Goal: Task Accomplishment & Management: Use online tool/utility

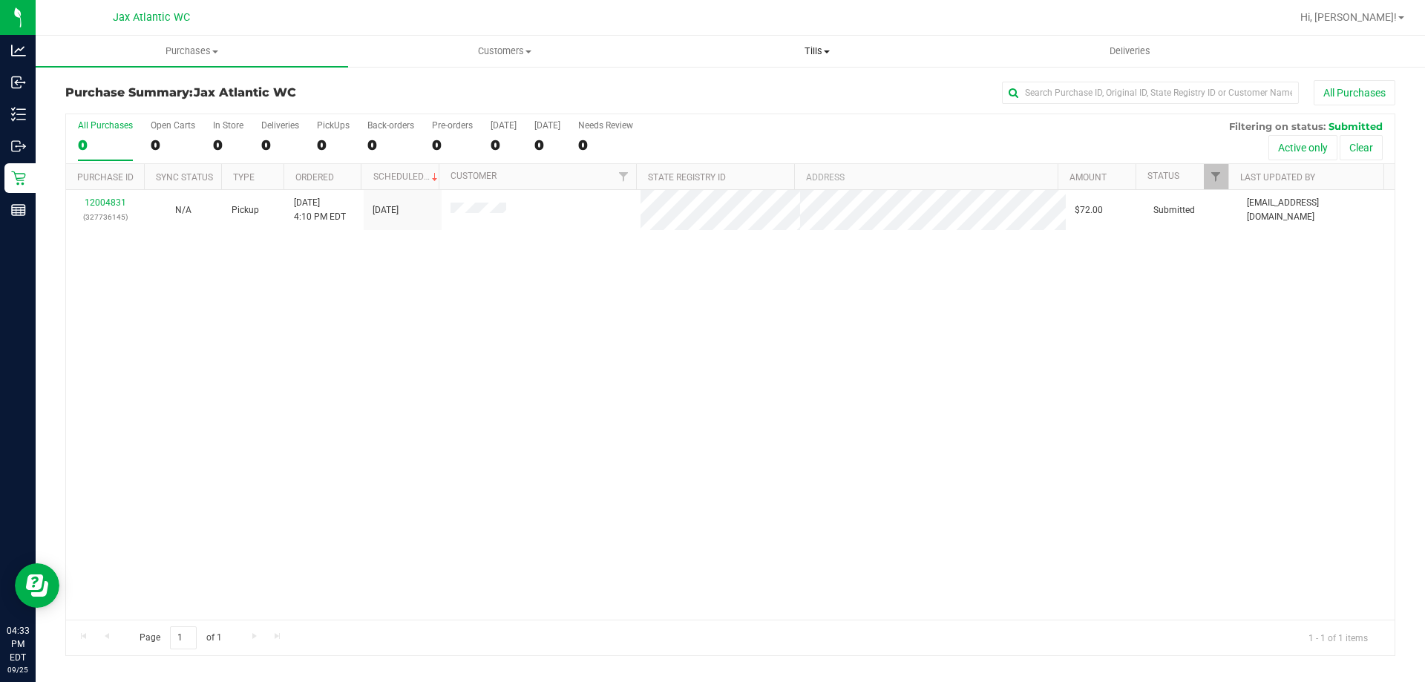
click at [830, 54] on span "Tills" at bounding box center [816, 51] width 311 height 13
click at [736, 85] on span "Manage tills" at bounding box center [711, 89] width 100 height 13
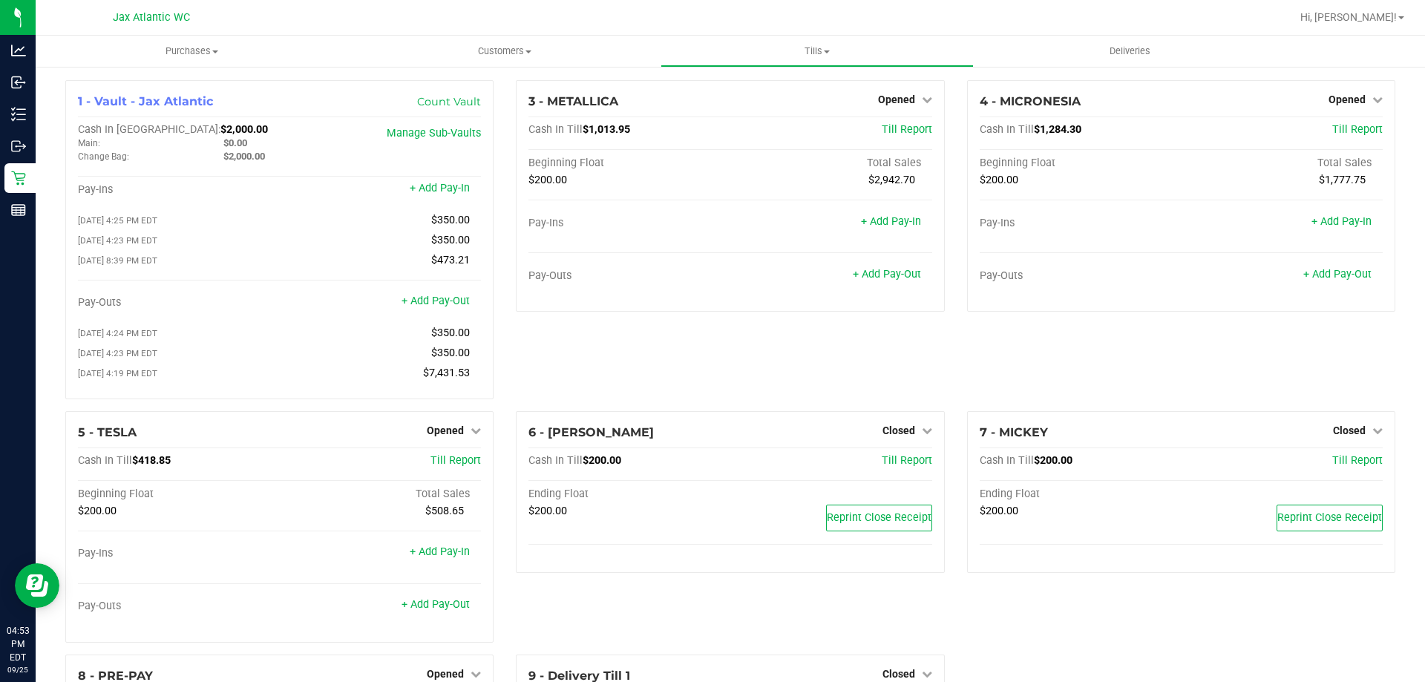
click at [879, 371] on div "3 - METALLICA Opened Close Till Cash In Till $1,013.95 Till Report Beginning Fl…" at bounding box center [730, 245] width 450 height 331
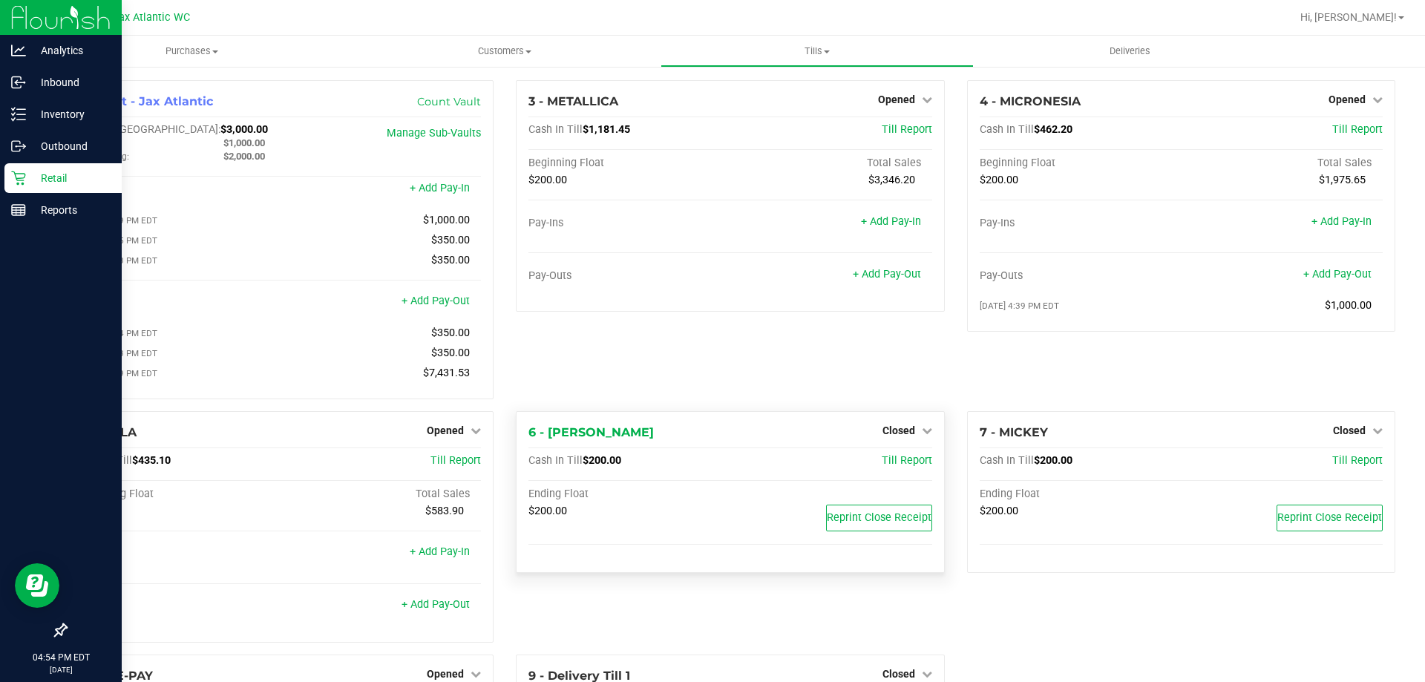
click at [51, 180] on p "Retail" at bounding box center [70, 178] width 89 height 18
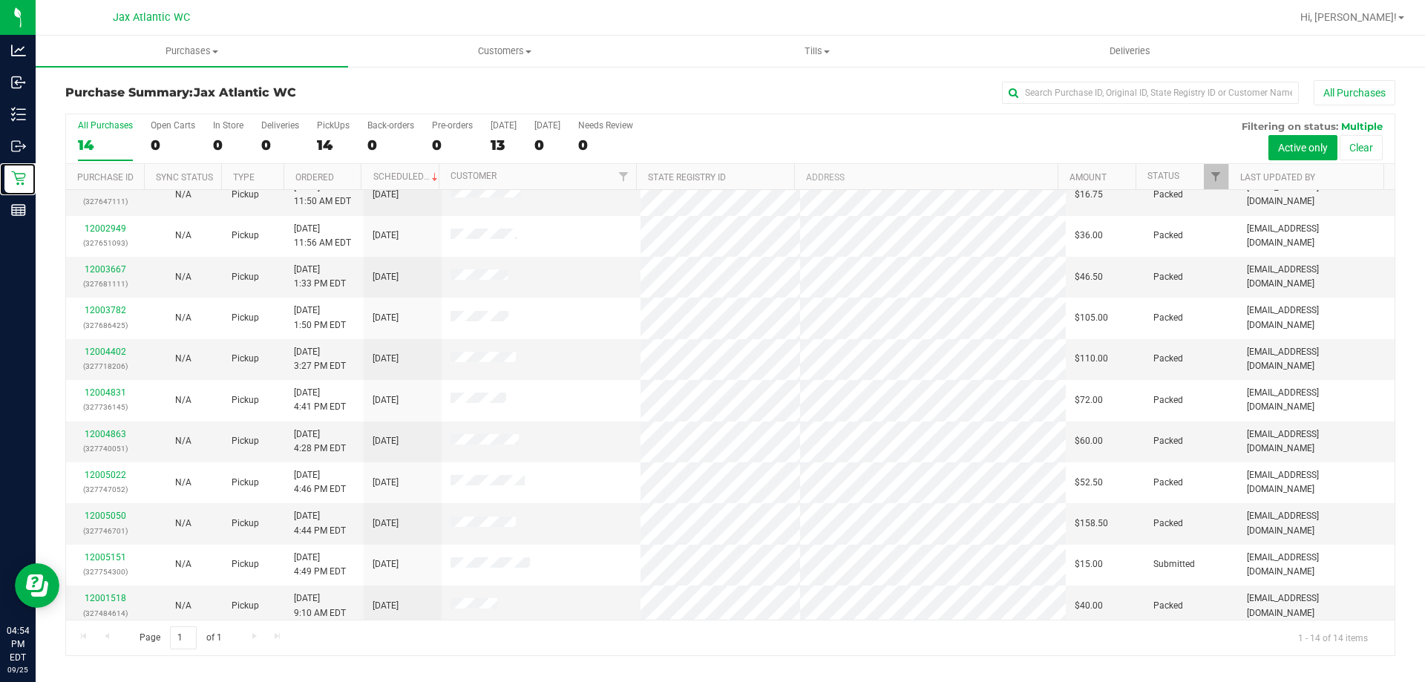
scroll to position [145, 0]
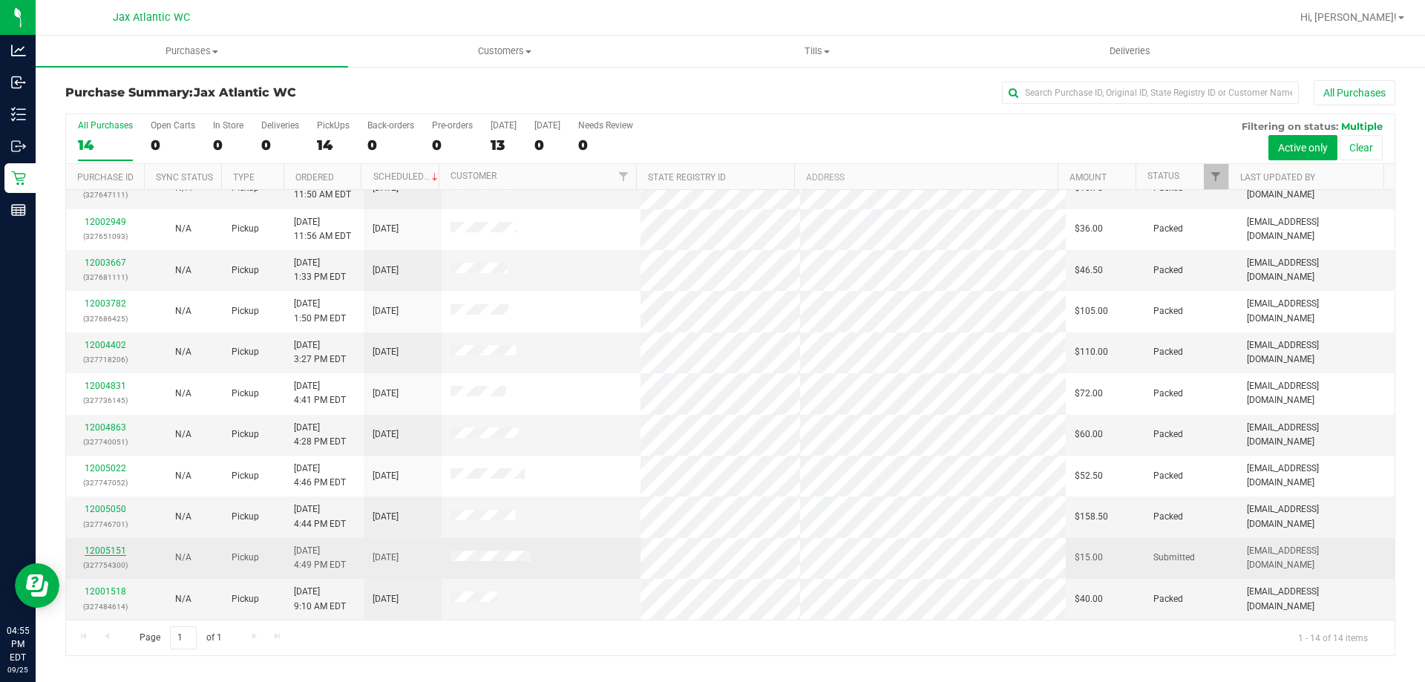
click at [108, 554] on link "12005151" at bounding box center [106, 550] width 42 height 10
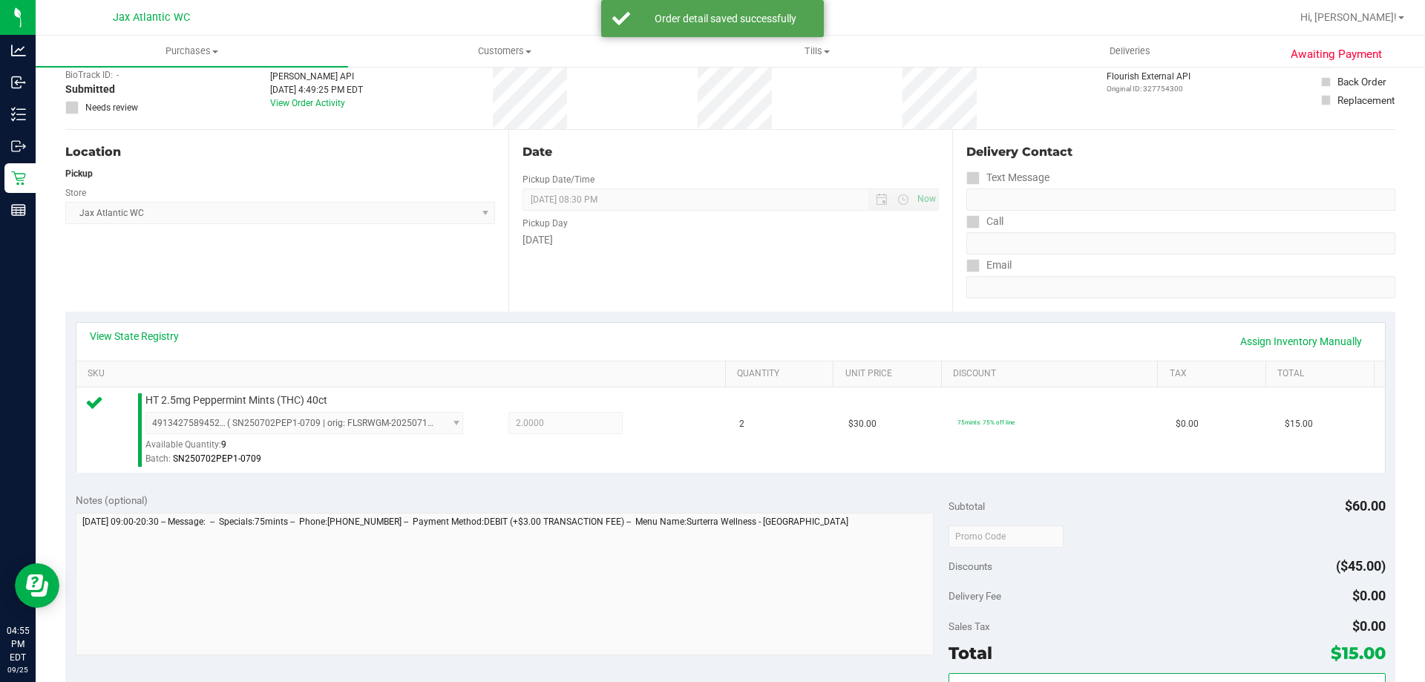
scroll to position [297, 0]
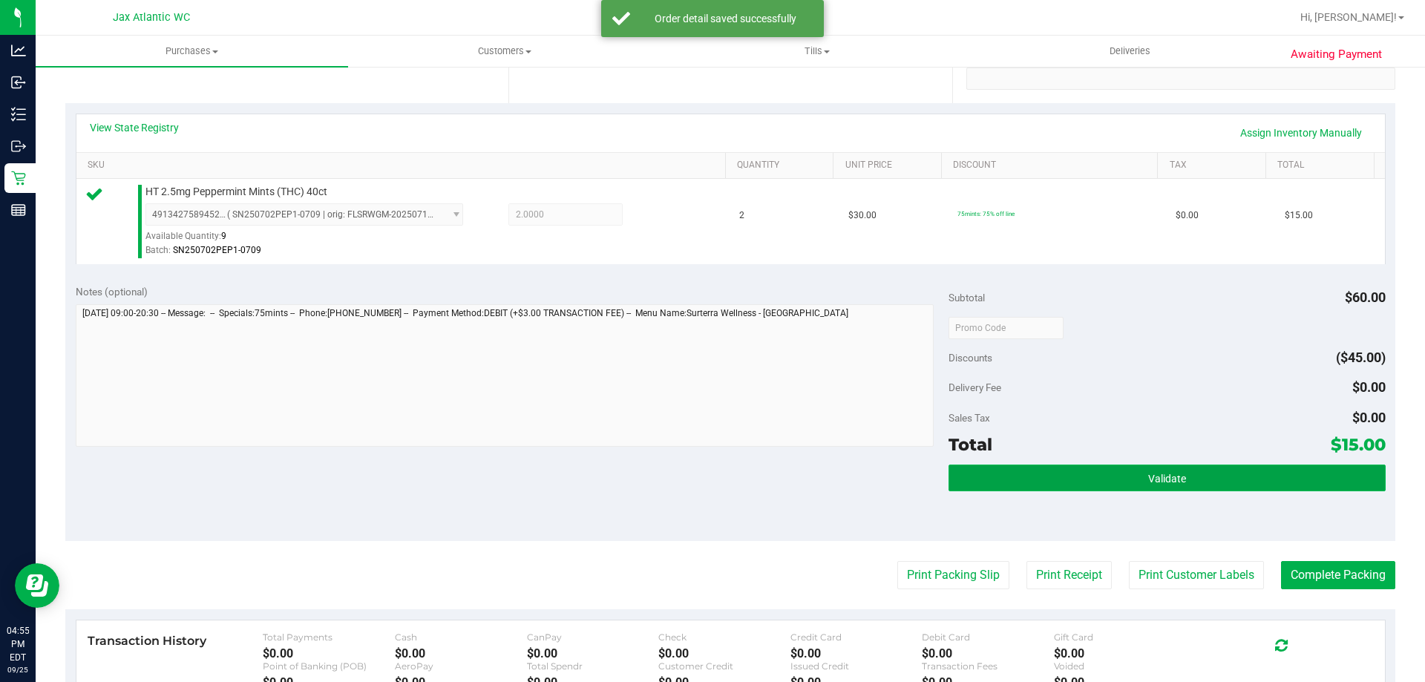
click at [1103, 478] on button "Validate" at bounding box center [1166, 478] width 436 height 27
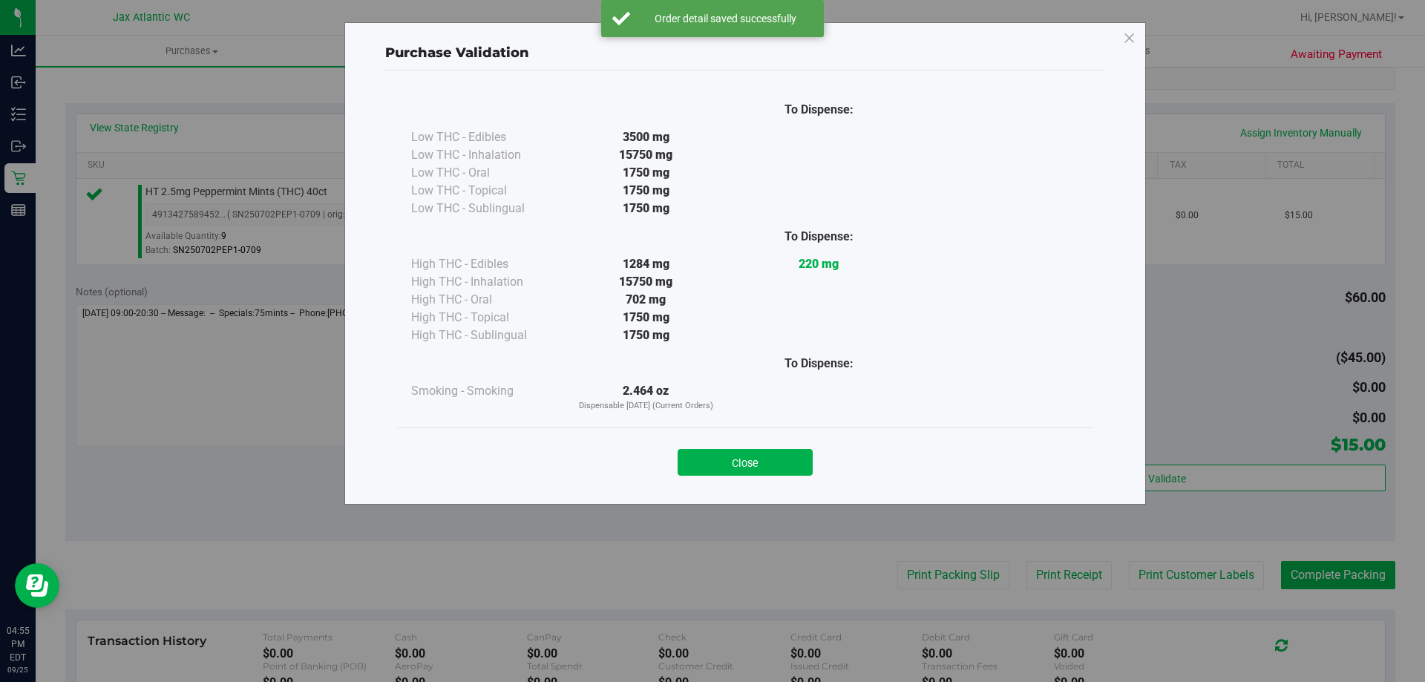
drag, startPoint x: 773, startPoint y: 459, endPoint x: 814, endPoint y: 475, distance: 44.7
click at [773, 459] on button "Close" at bounding box center [745, 462] width 135 height 27
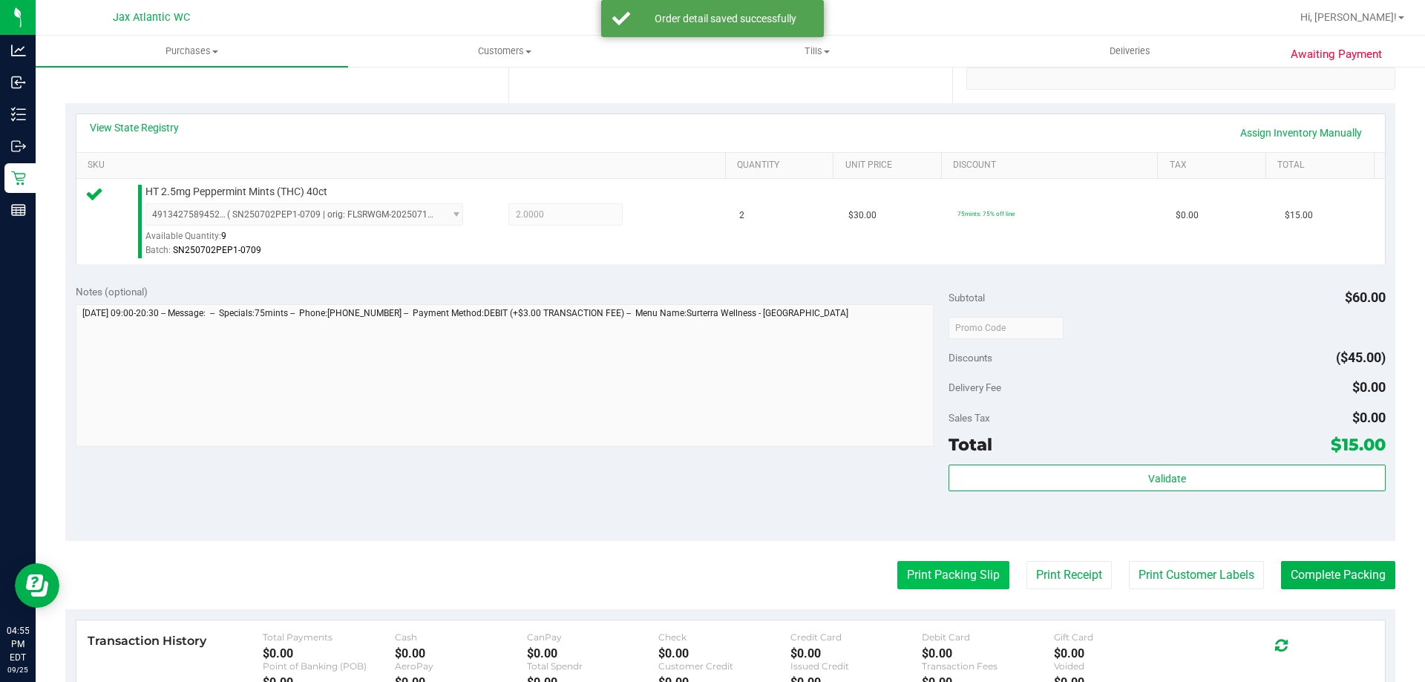
click at [956, 575] on button "Print Packing Slip" at bounding box center [953, 575] width 112 height 28
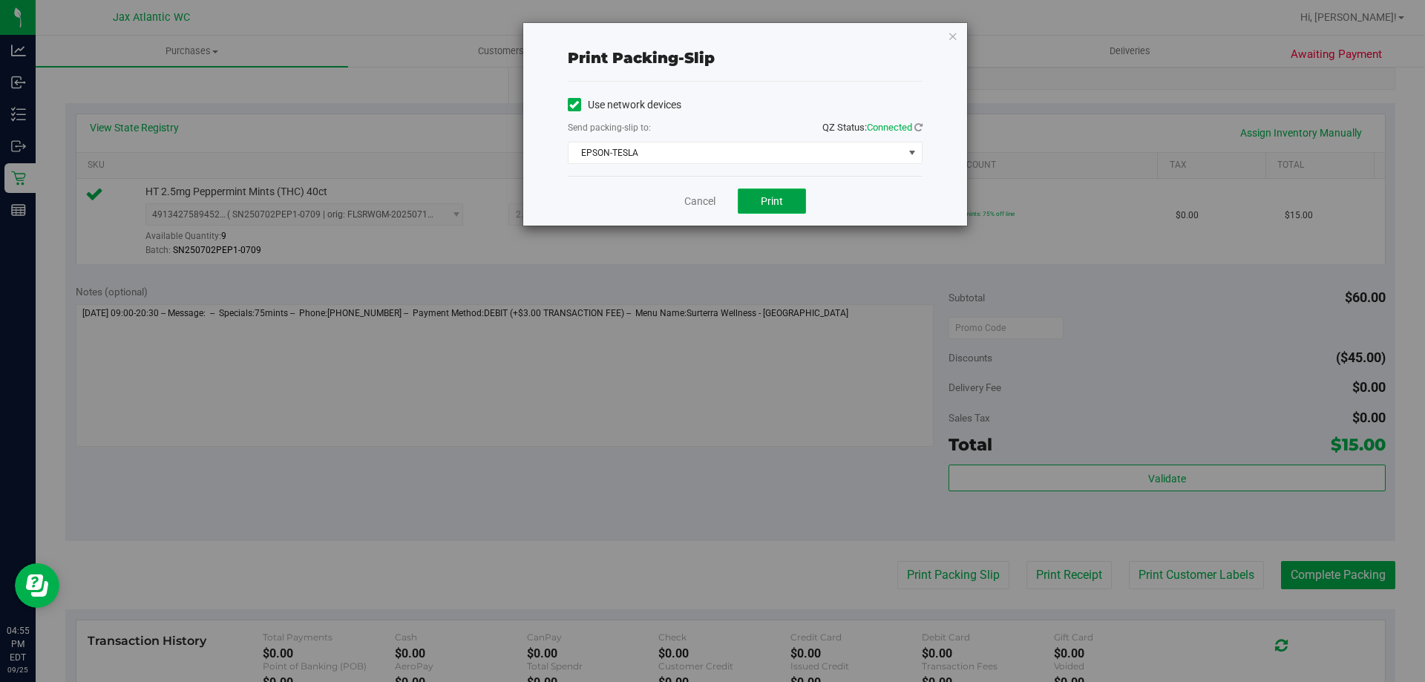
click at [778, 198] on span "Print" at bounding box center [772, 201] width 22 height 12
click at [704, 204] on link "Cancel" at bounding box center [699, 202] width 31 height 16
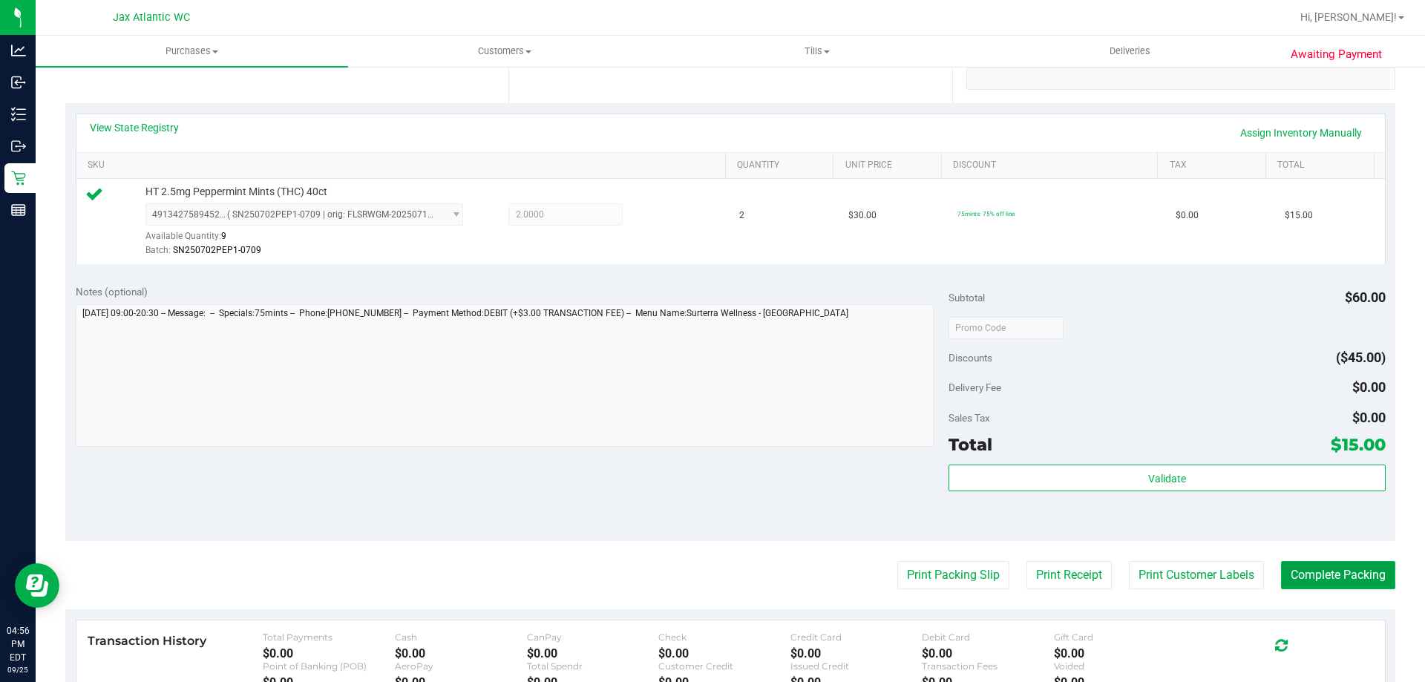
click at [1324, 589] on button "Complete Packing" at bounding box center [1338, 575] width 114 height 28
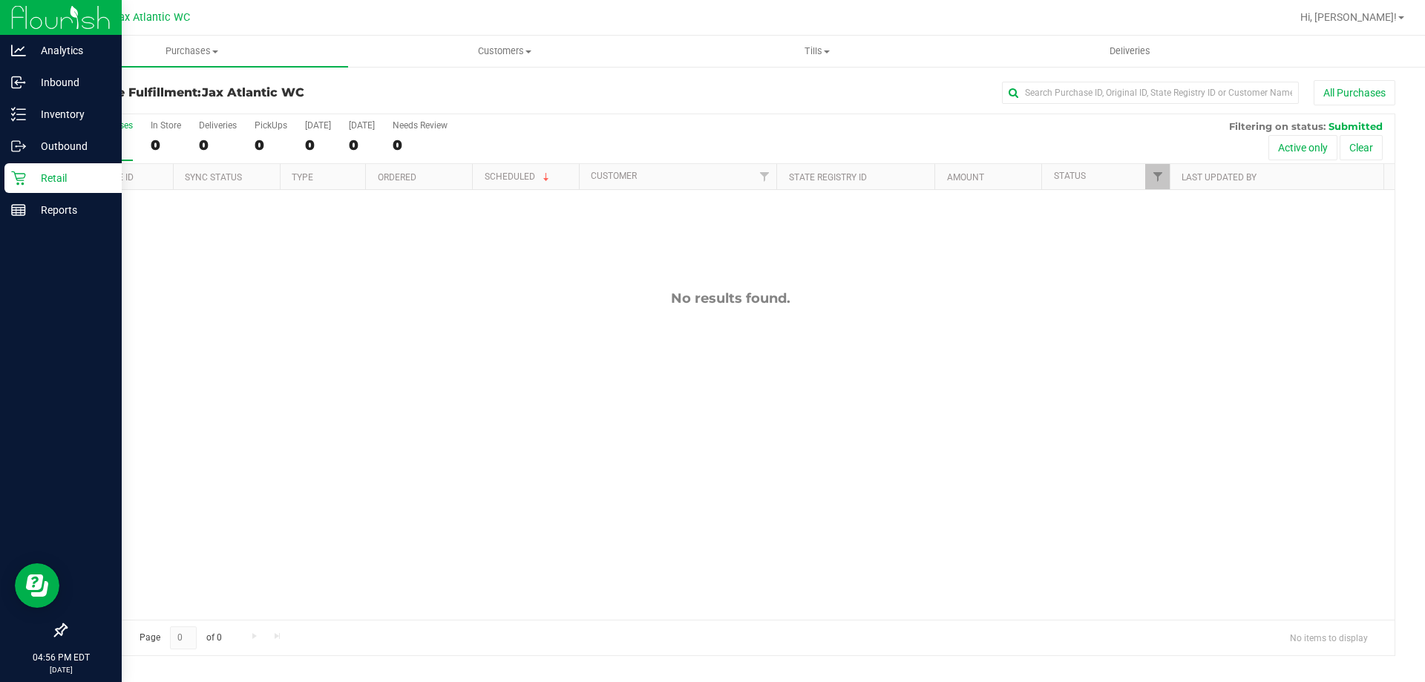
click at [30, 183] on p "Retail" at bounding box center [70, 178] width 89 height 18
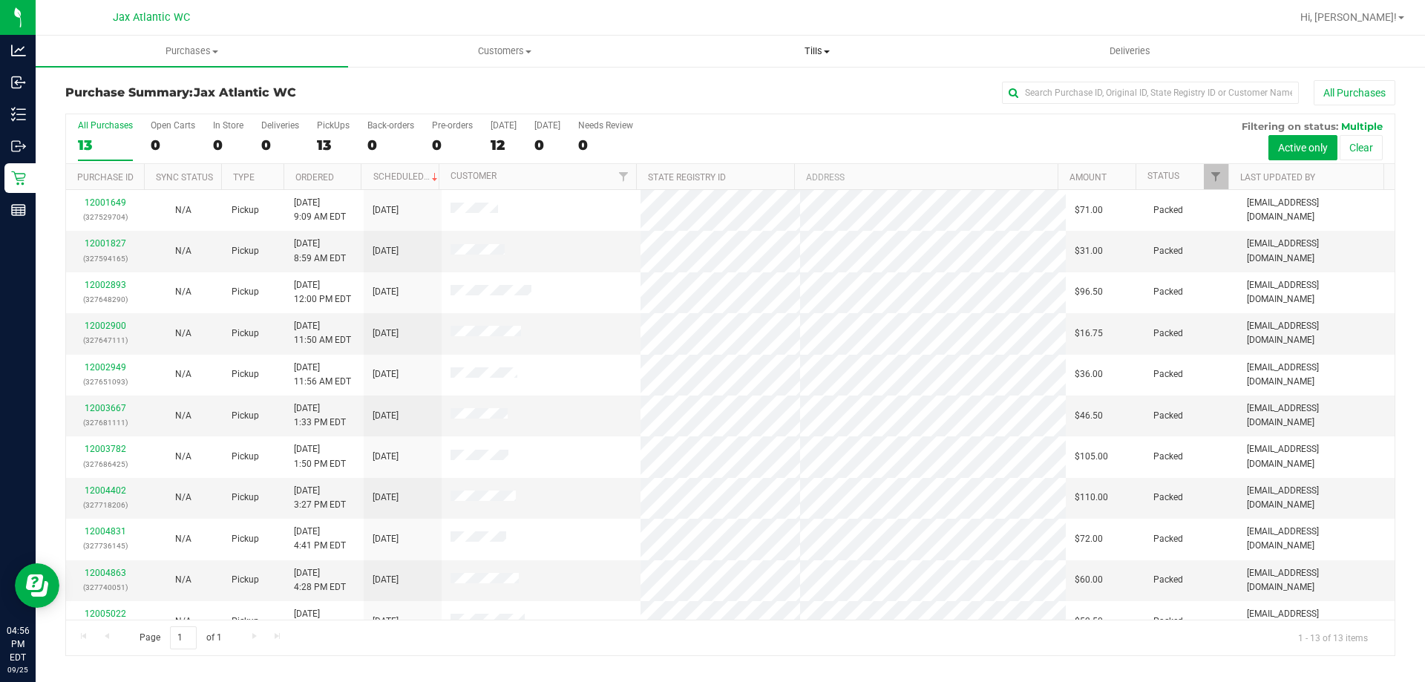
click at [813, 45] on span "Tills" at bounding box center [816, 51] width 311 height 13
click at [758, 88] on span "Manage tills" at bounding box center [711, 89] width 100 height 13
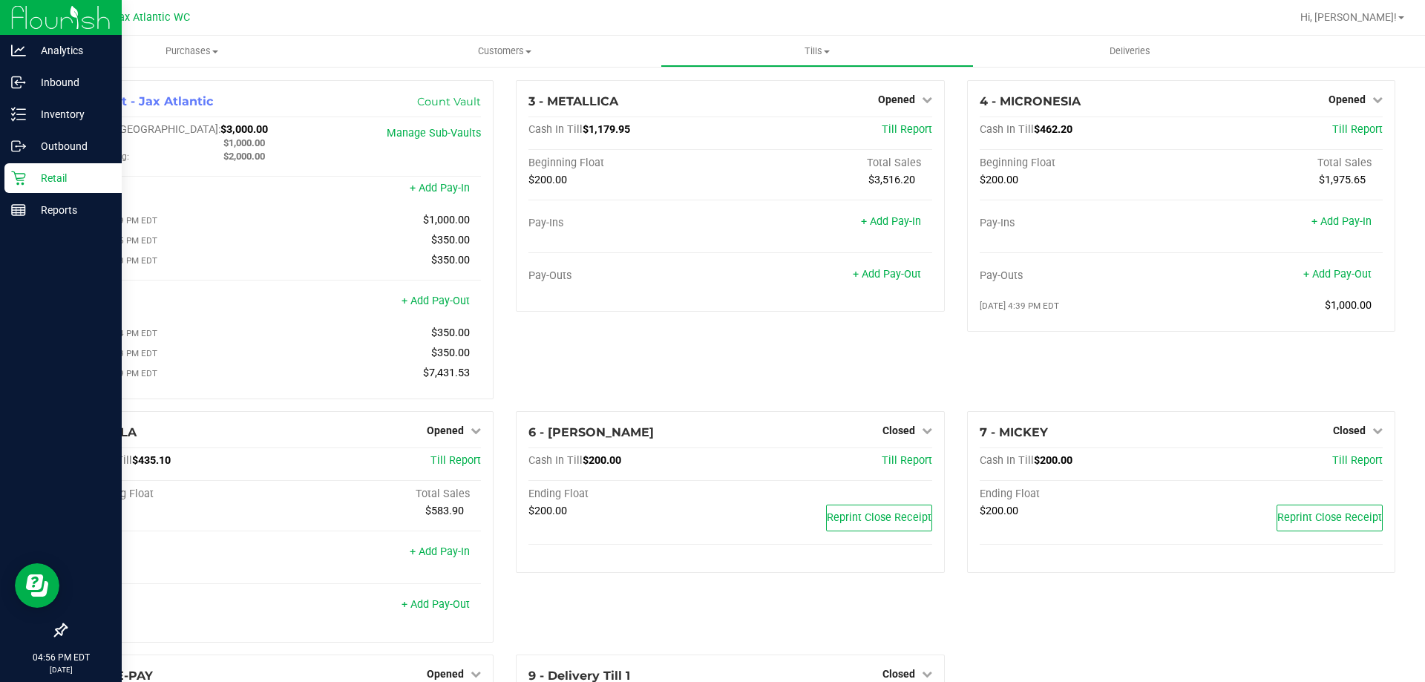
click at [32, 180] on p "Retail" at bounding box center [70, 178] width 89 height 18
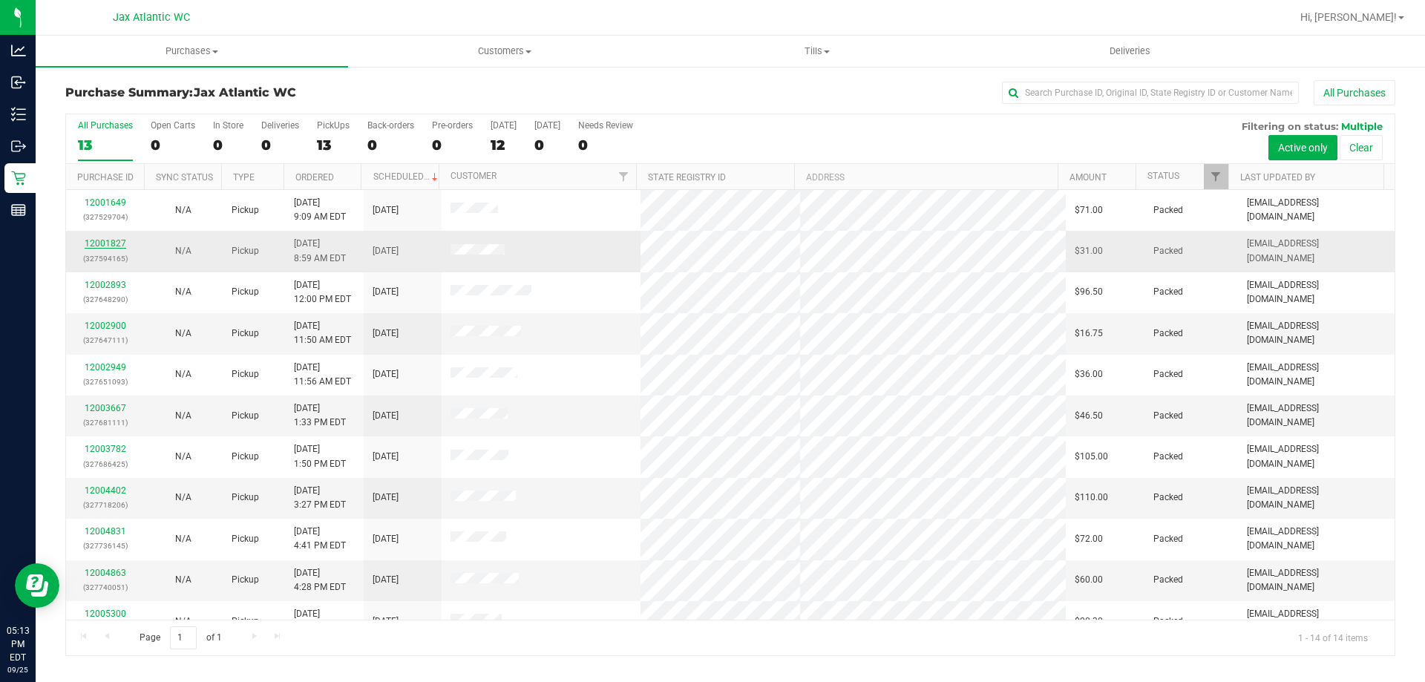
click at [114, 245] on link "12001827" at bounding box center [106, 243] width 42 height 10
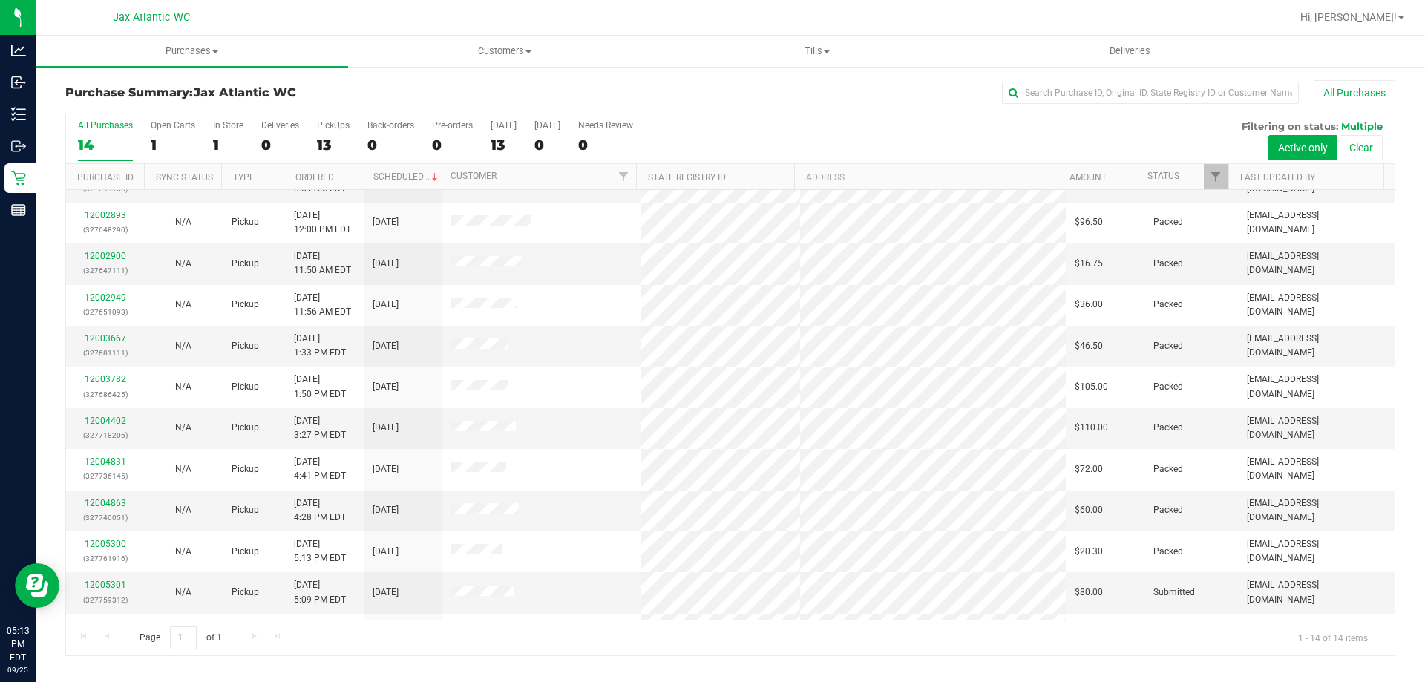
scroll to position [145, 0]
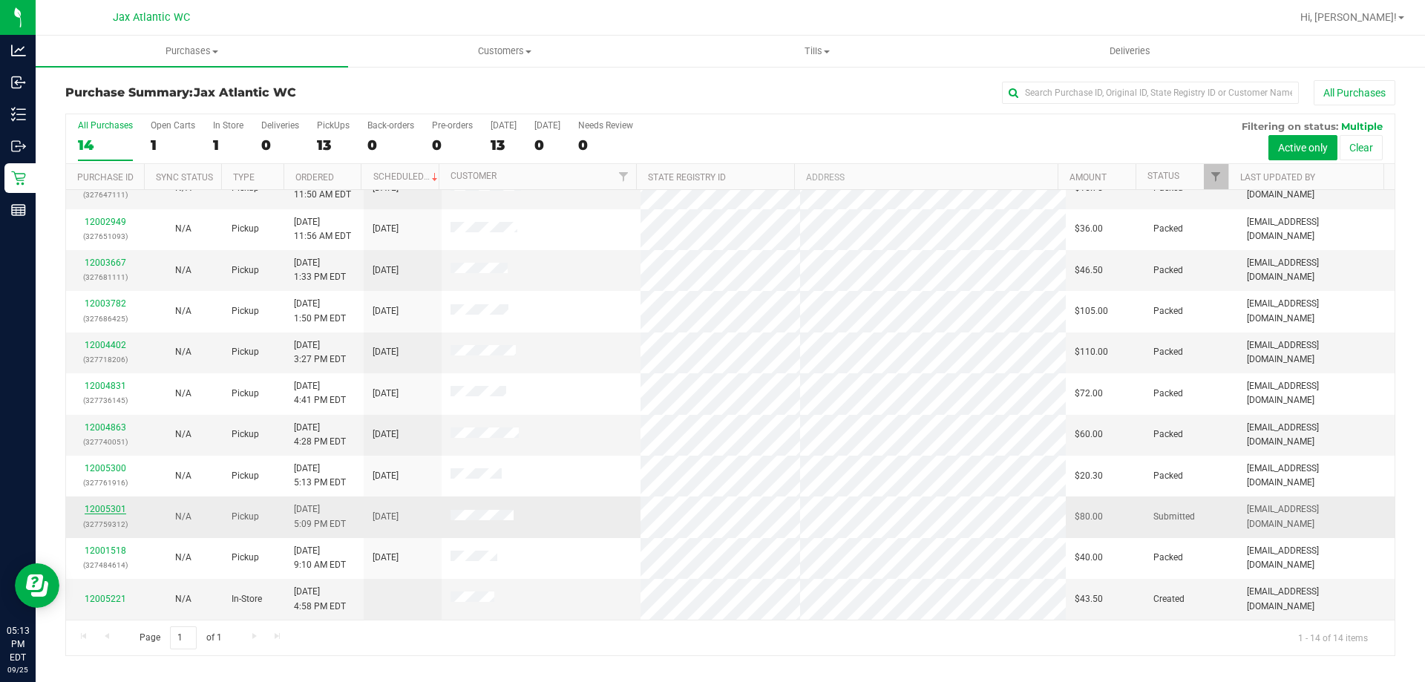
click at [110, 510] on link "12005301" at bounding box center [106, 509] width 42 height 10
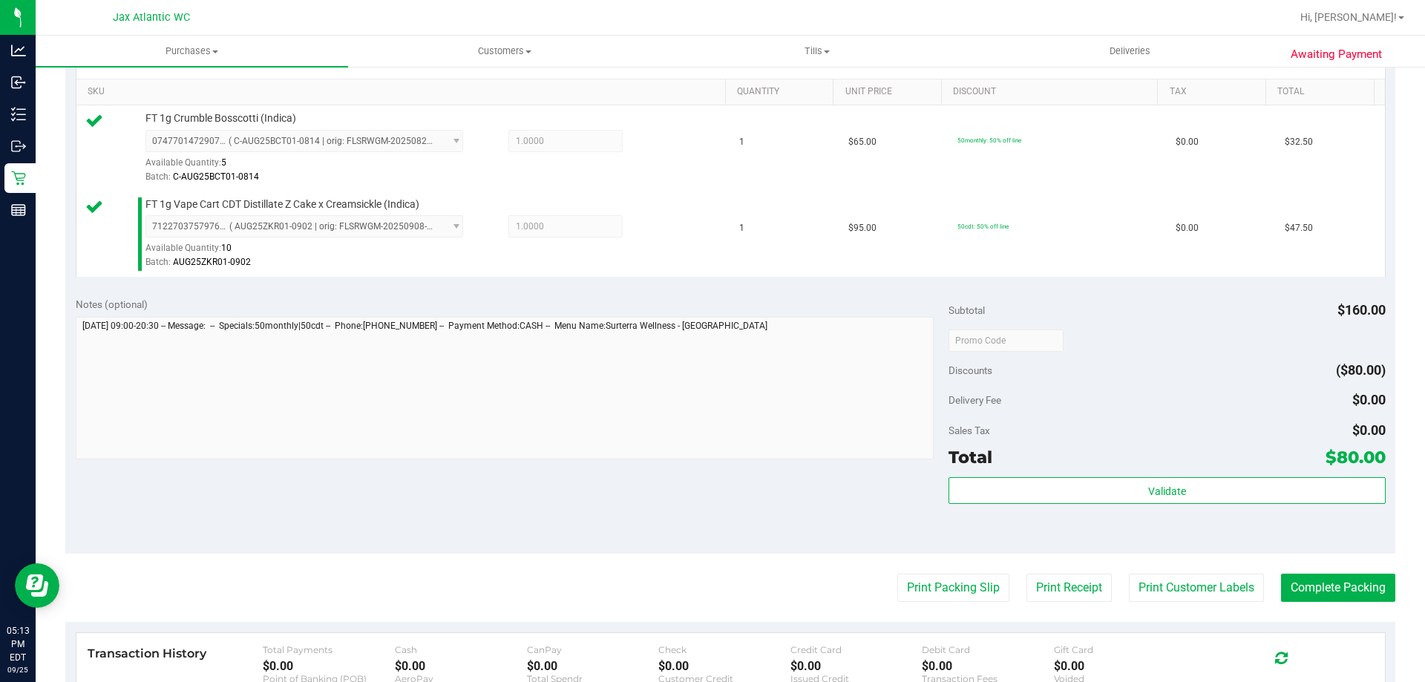
scroll to position [371, 0]
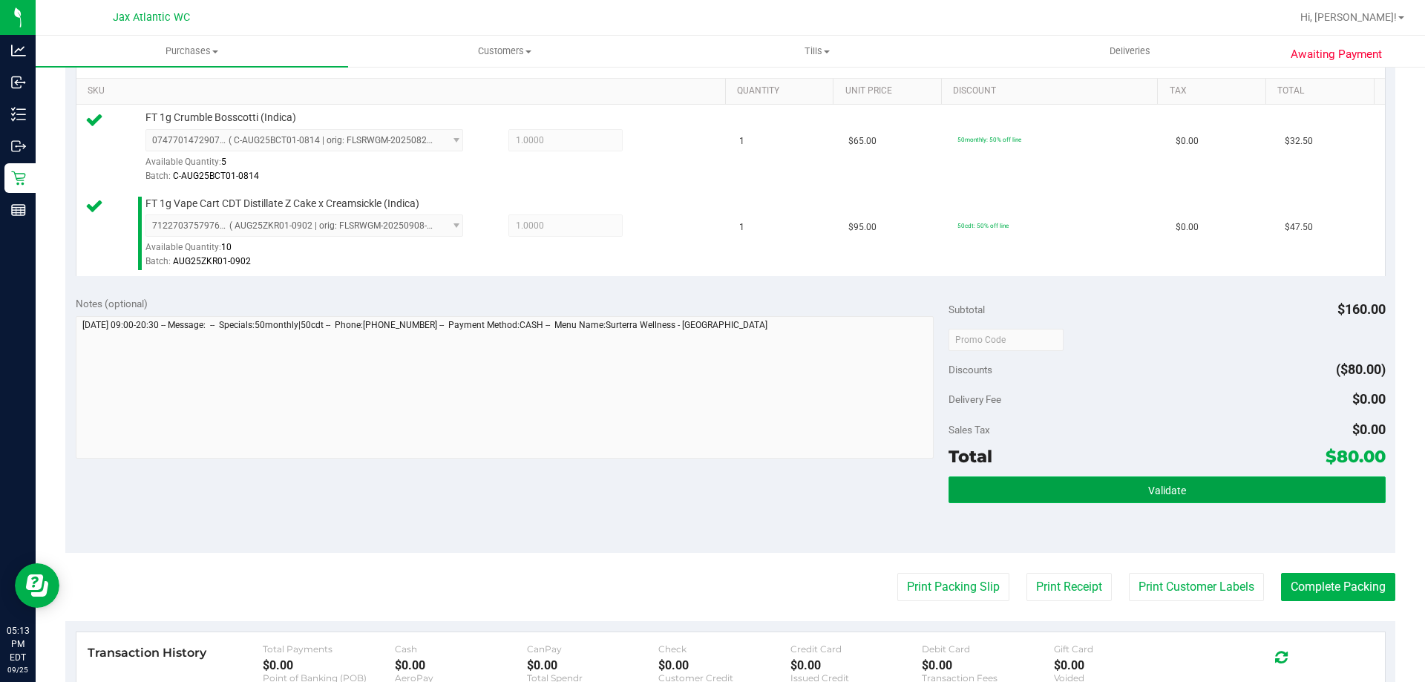
drag, startPoint x: 1040, startPoint y: 480, endPoint x: 1055, endPoint y: 491, distance: 18.1
click at [1041, 481] on button "Validate" at bounding box center [1166, 489] width 436 height 27
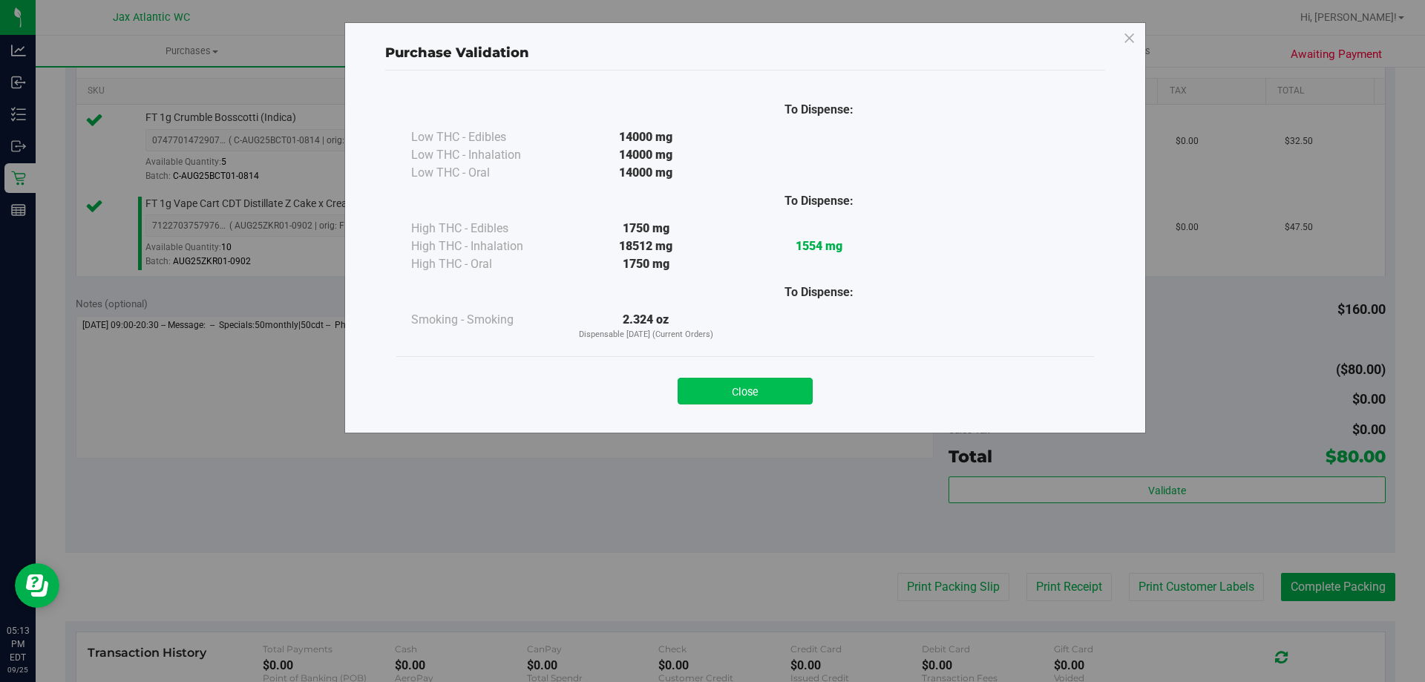
click at [774, 399] on button "Close" at bounding box center [745, 391] width 135 height 27
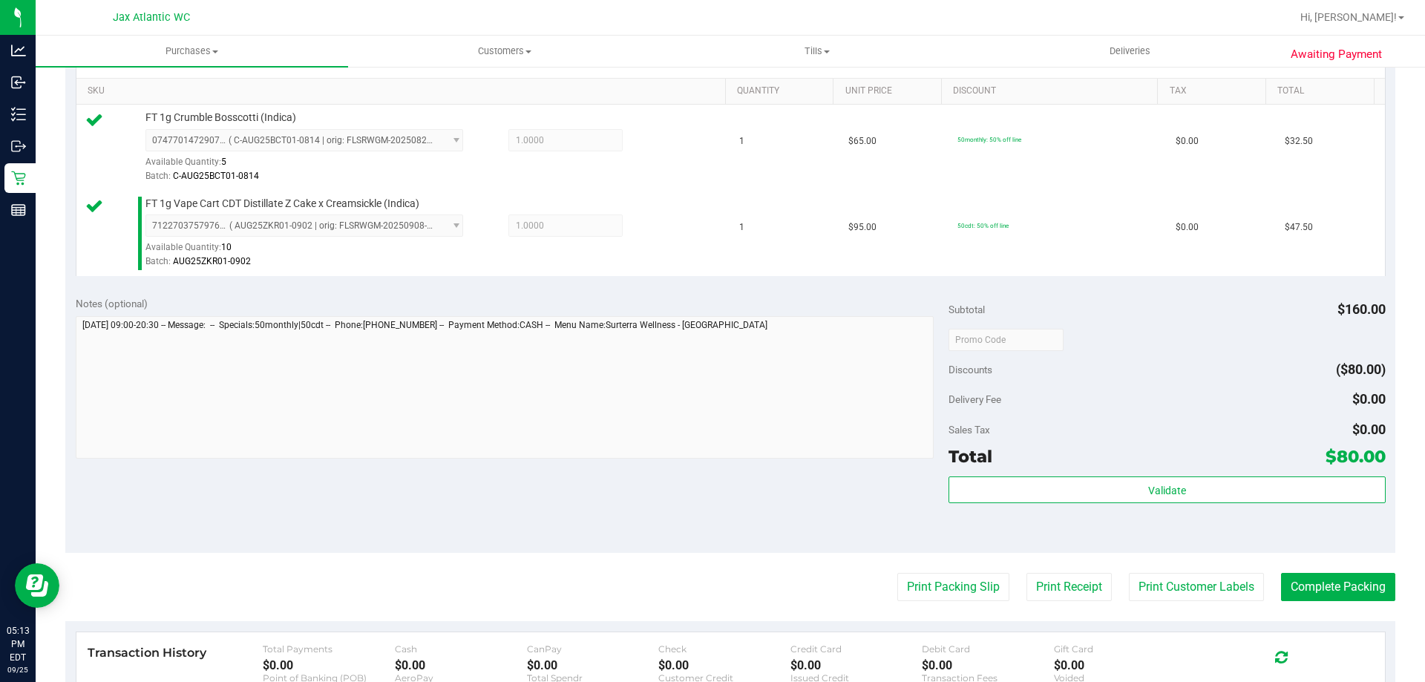
click at [915, 570] on purchase-details "Back Edit Purchase Cancel Purchase View Profile # 12005301 BioTrack ID: - Submi…" at bounding box center [730, 304] width 1330 height 1190
click at [929, 592] on button "Print Packing Slip" at bounding box center [953, 587] width 112 height 28
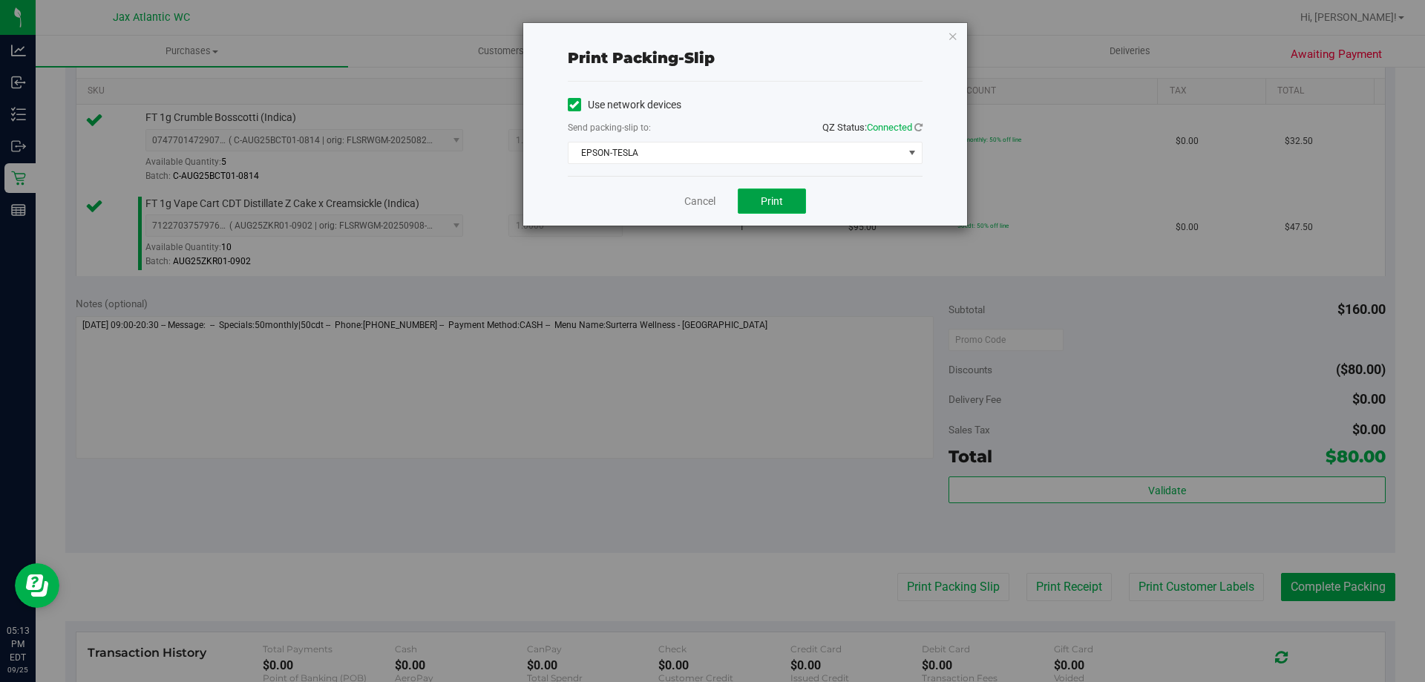
click at [770, 203] on span "Print" at bounding box center [772, 201] width 22 height 12
click at [696, 203] on link "Cancel" at bounding box center [699, 202] width 31 height 16
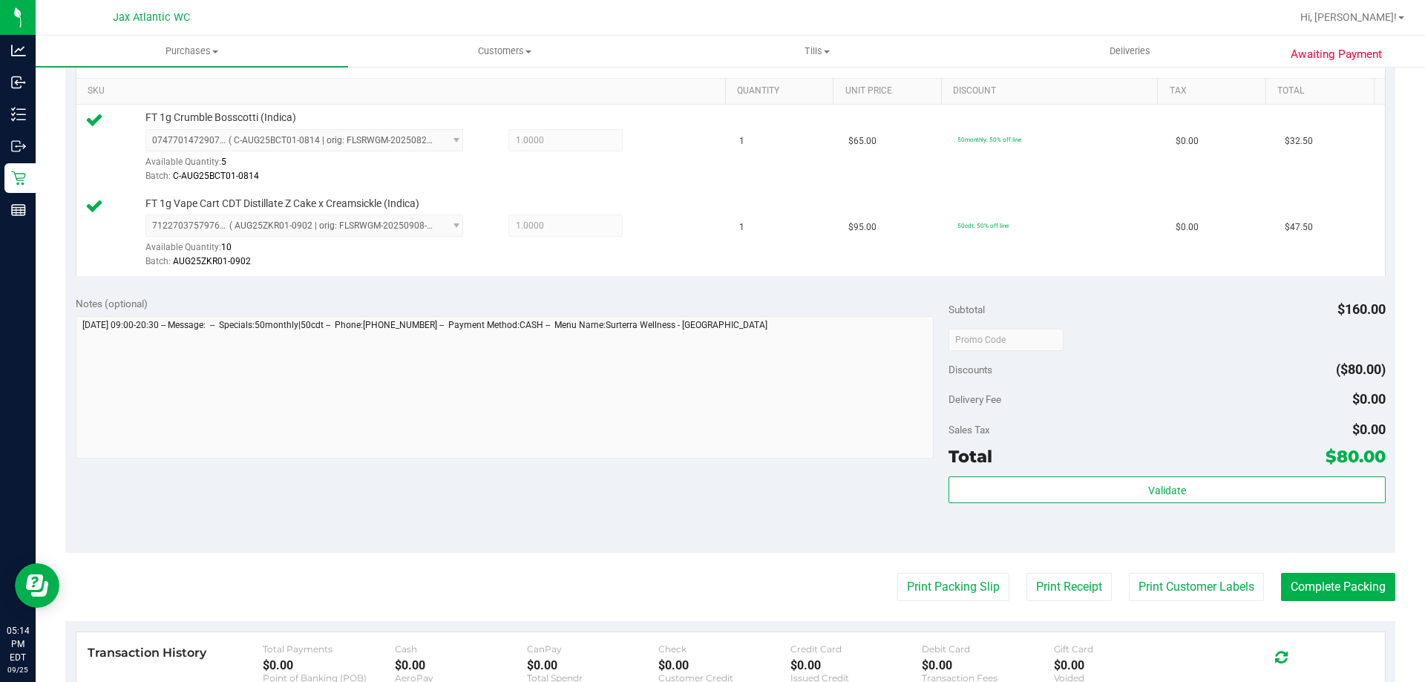
click at [1334, 571] on purchase-details "Back Edit Purchase Cancel Purchase View Profile # 12005301 BioTrack ID: - Submi…" at bounding box center [730, 304] width 1330 height 1190
drag, startPoint x: 1328, startPoint y: 581, endPoint x: 1349, endPoint y: 576, distance: 22.1
click at [1328, 581] on button "Complete Packing" at bounding box center [1338, 587] width 114 height 28
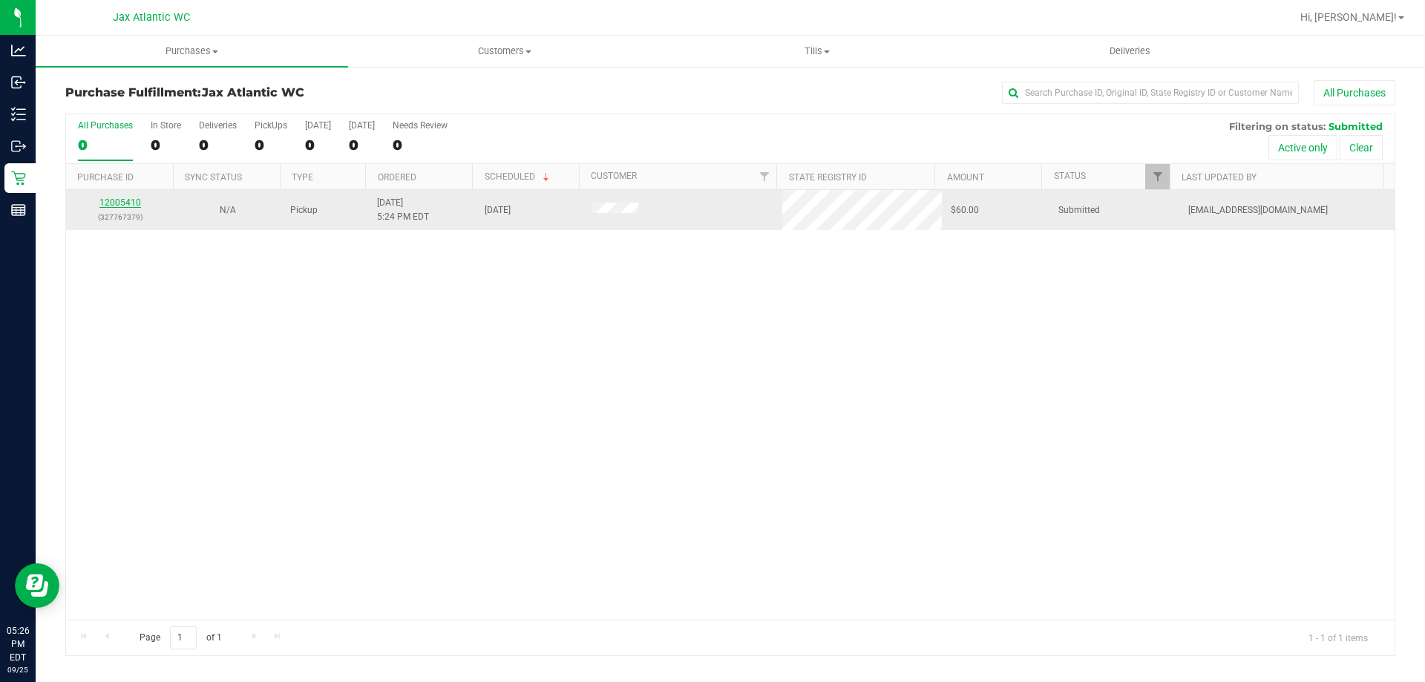
click at [119, 200] on link "12005410" at bounding box center [120, 202] width 42 height 10
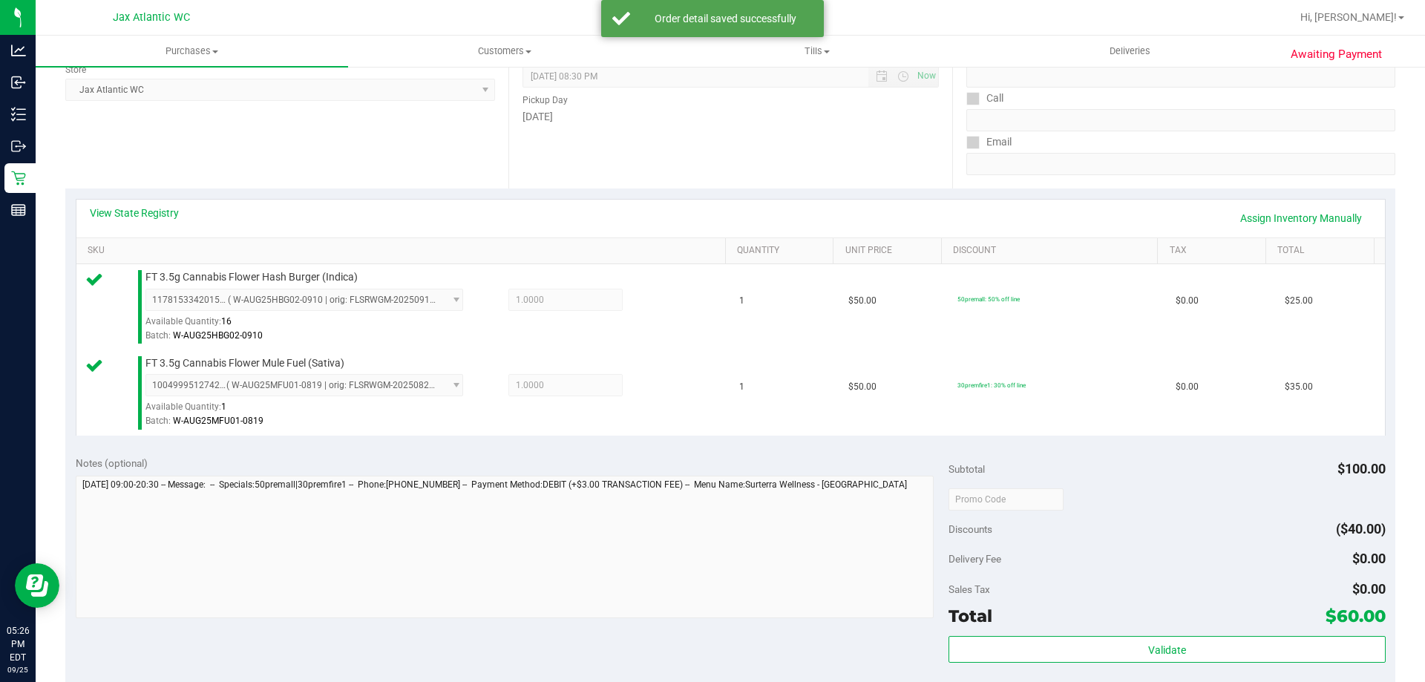
scroll to position [371, 0]
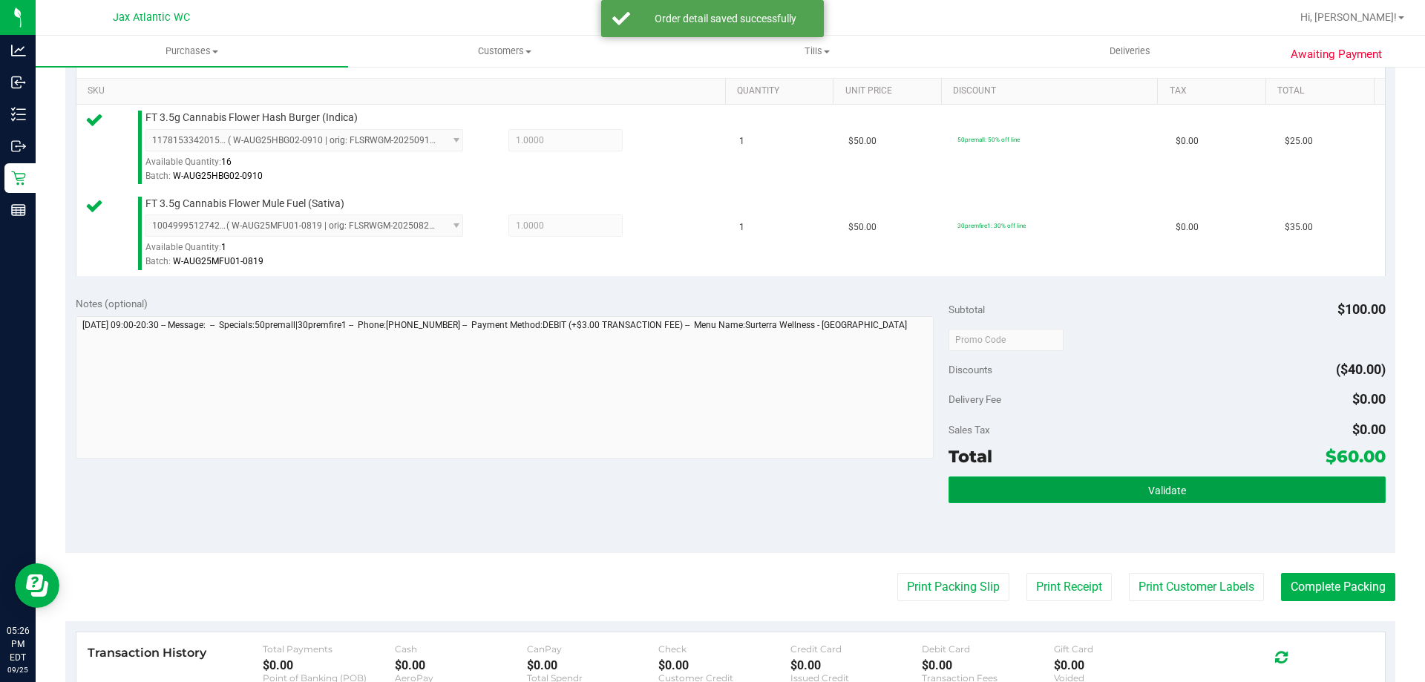
click at [1215, 491] on button "Validate" at bounding box center [1166, 489] width 436 height 27
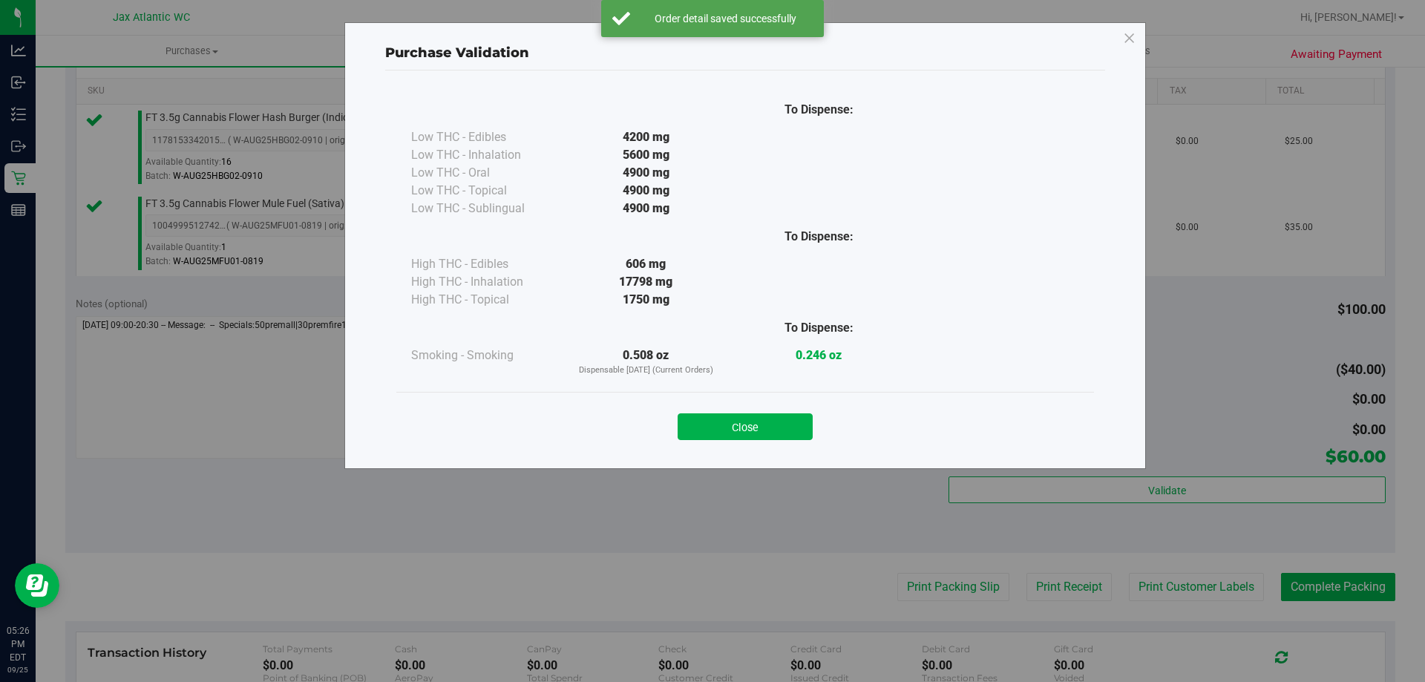
drag, startPoint x: 767, startPoint y: 436, endPoint x: 811, endPoint y: 455, distance: 48.2
click at [767, 436] on button "Close" at bounding box center [745, 426] width 135 height 27
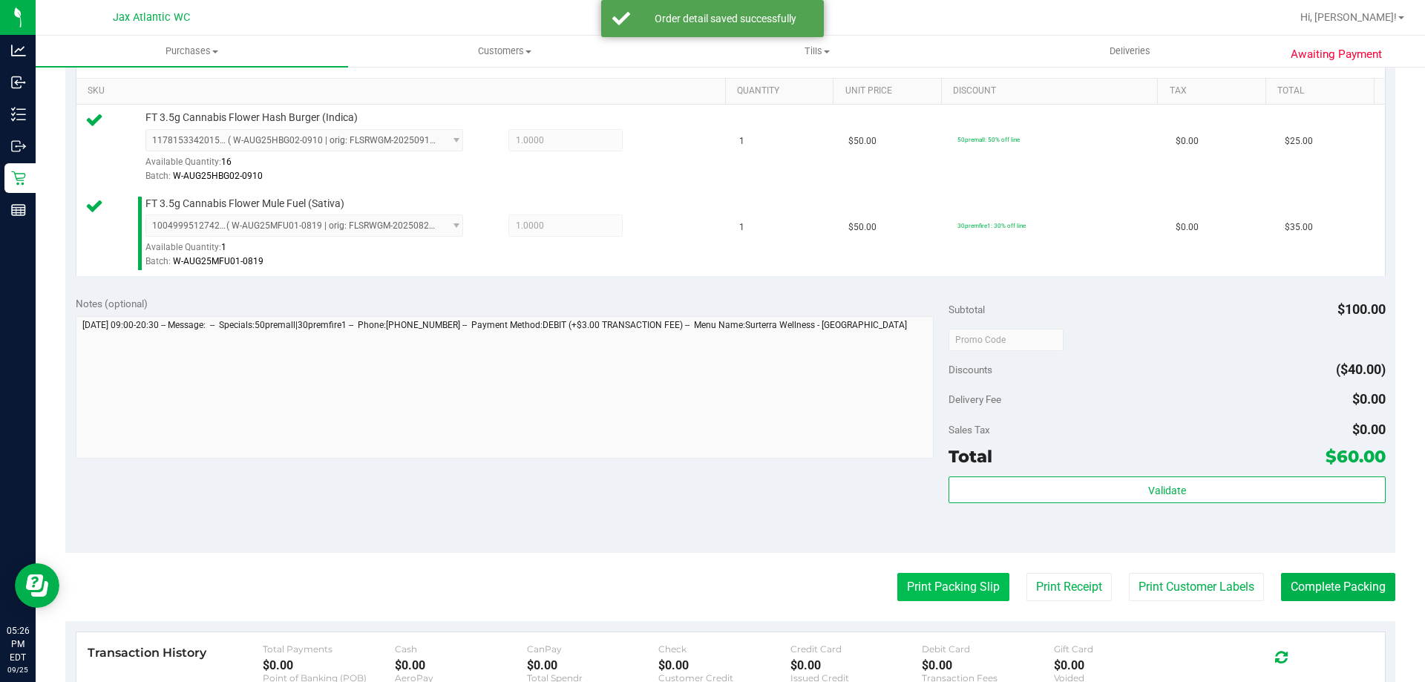
click at [915, 585] on button "Print Packing Slip" at bounding box center [953, 587] width 112 height 28
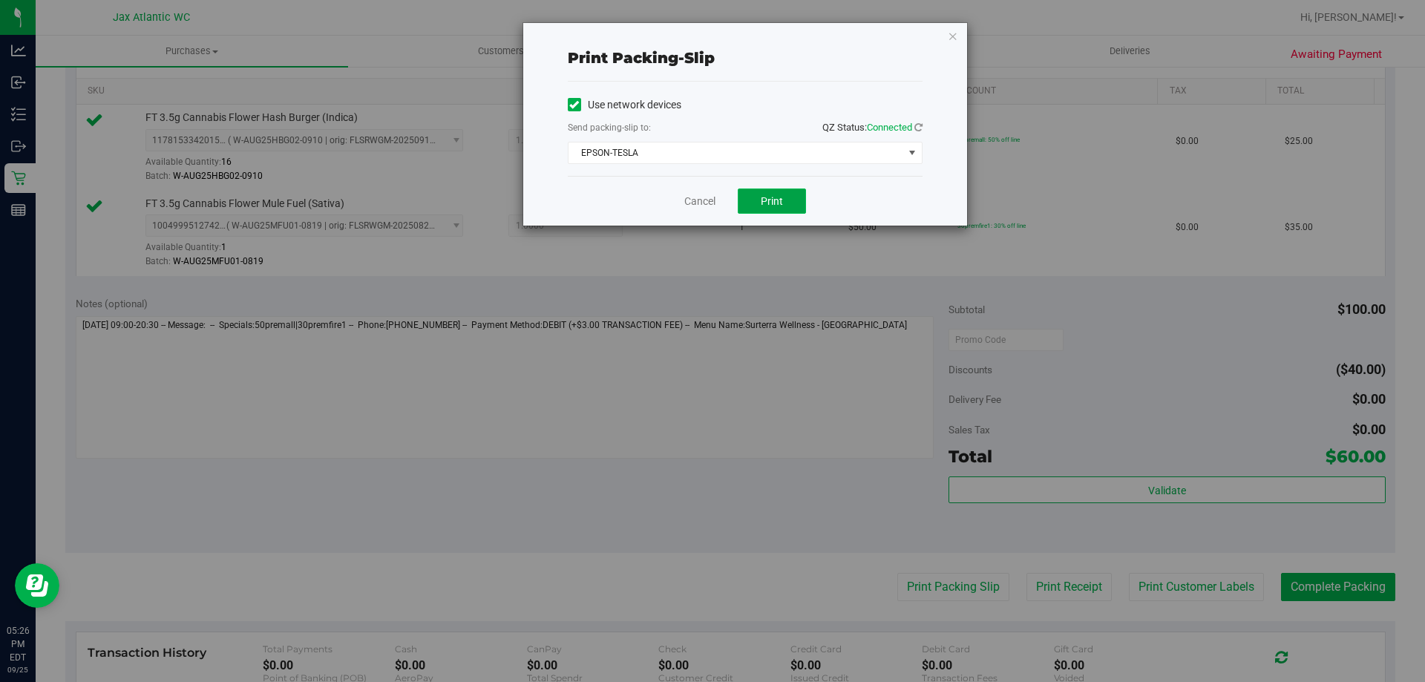
click at [782, 203] on span "Print" at bounding box center [772, 201] width 22 height 12
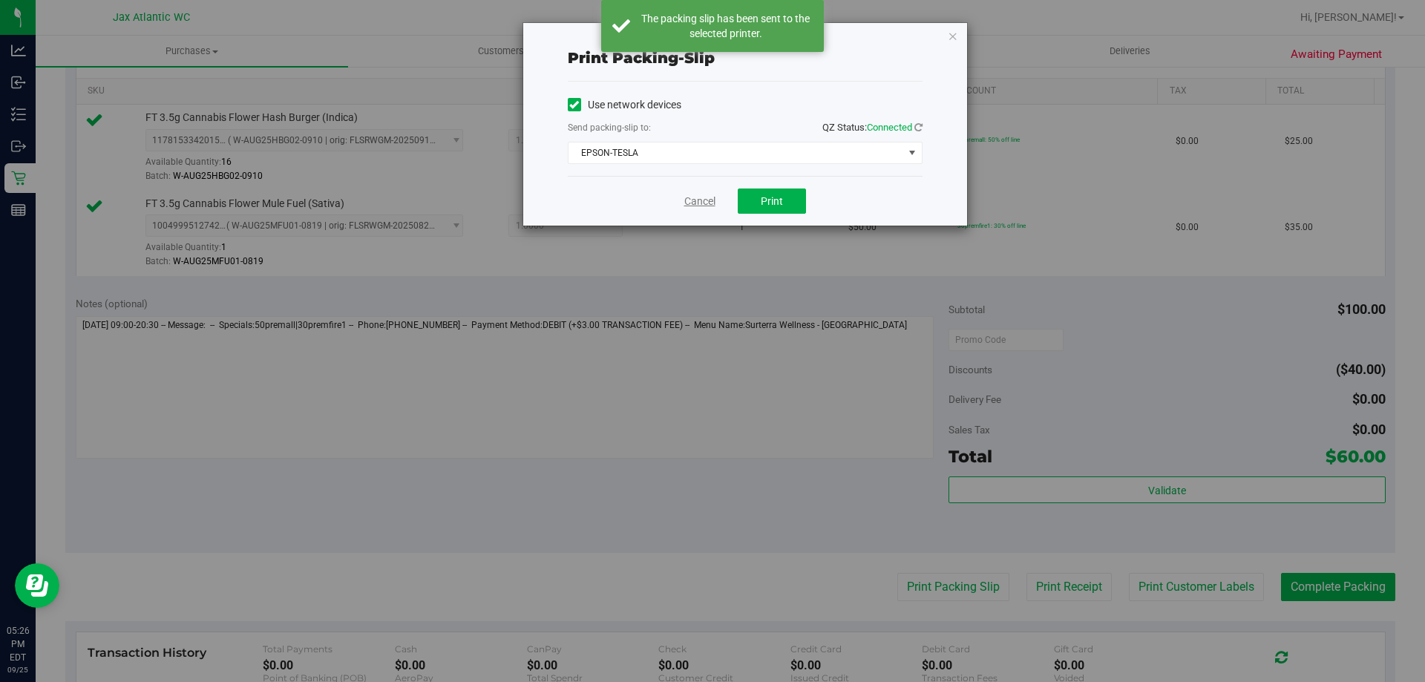
click at [699, 200] on link "Cancel" at bounding box center [699, 202] width 31 height 16
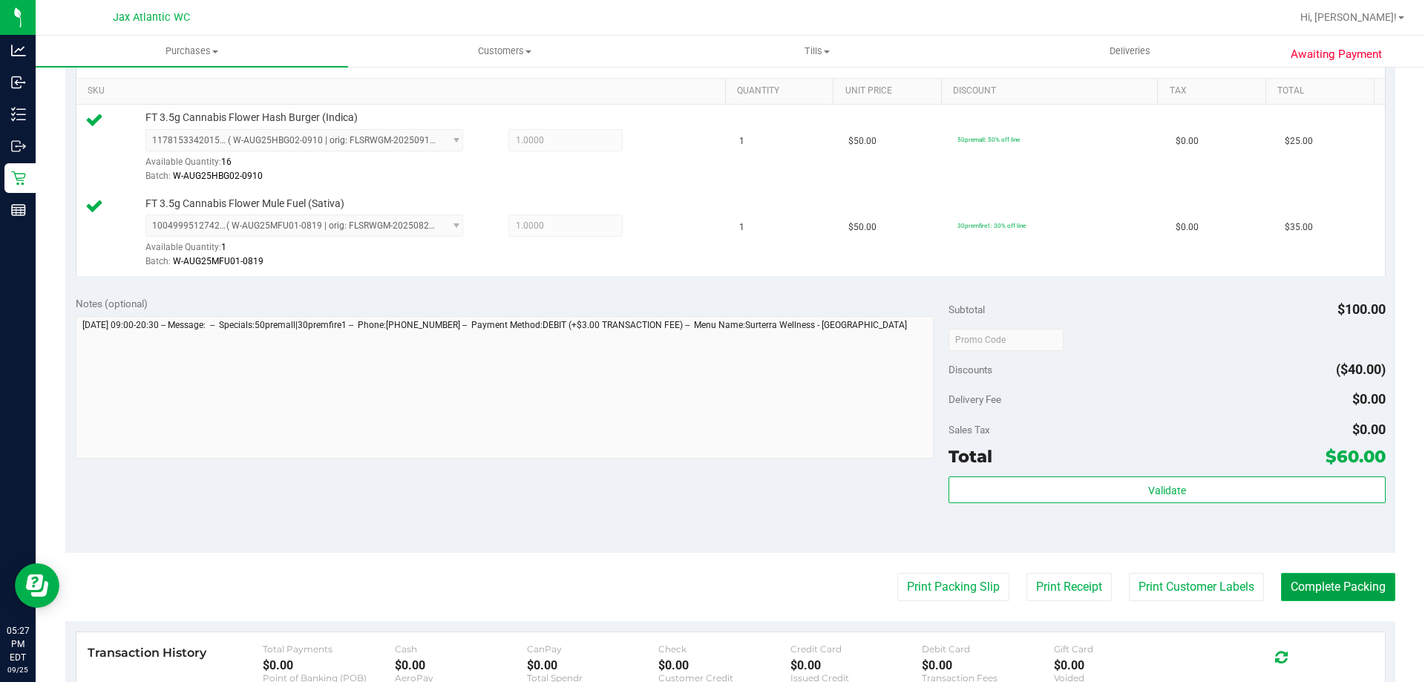
click at [1377, 582] on button "Complete Packing" at bounding box center [1338, 587] width 114 height 28
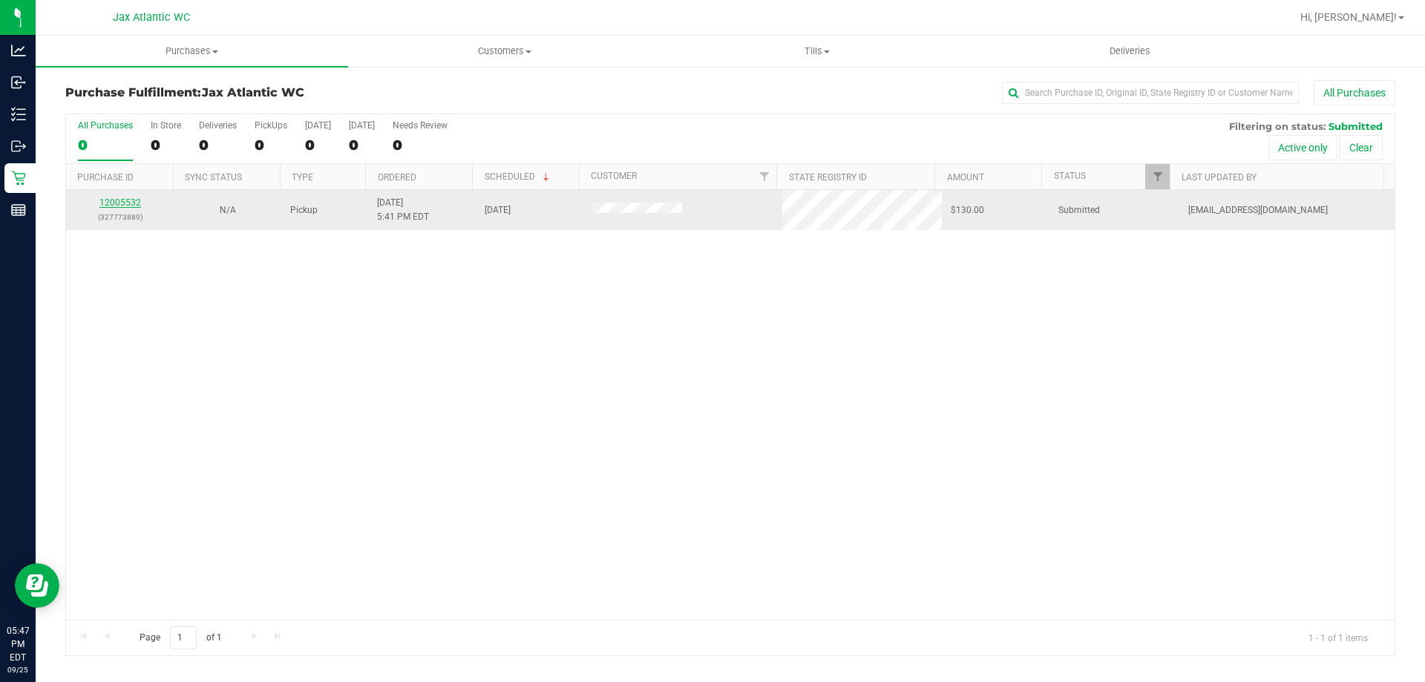
click at [122, 203] on link "12005532" at bounding box center [120, 202] width 42 height 10
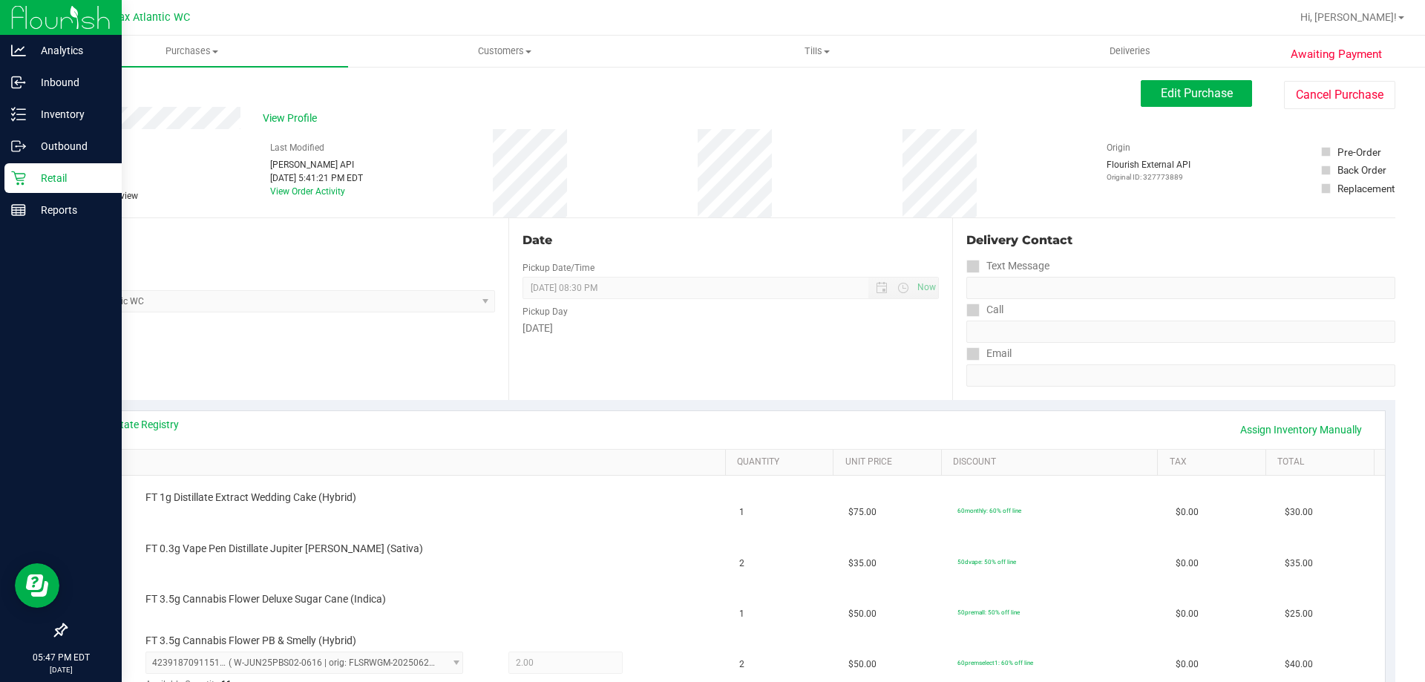
click at [23, 186] on div "Retail" at bounding box center [62, 178] width 117 height 30
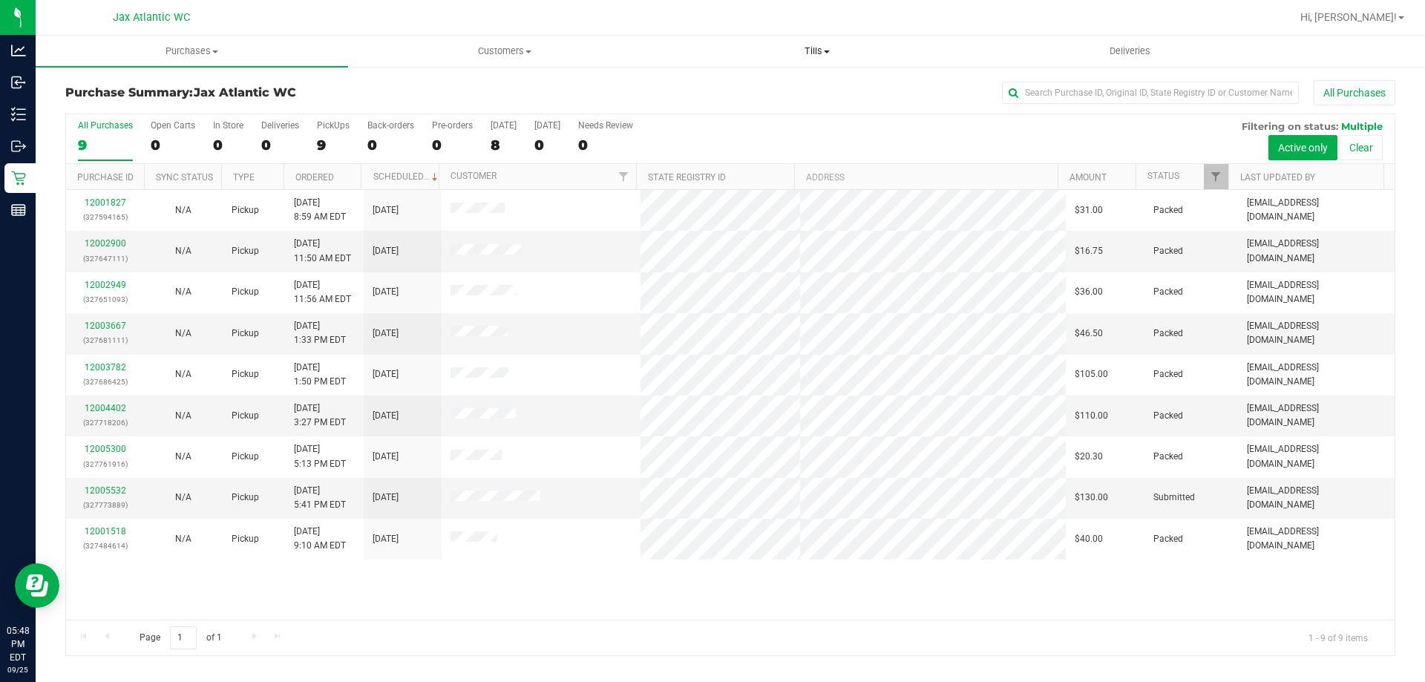
click at [814, 47] on span "Tills" at bounding box center [816, 51] width 311 height 13
click at [767, 91] on li "Manage tills" at bounding box center [817, 90] width 312 height 18
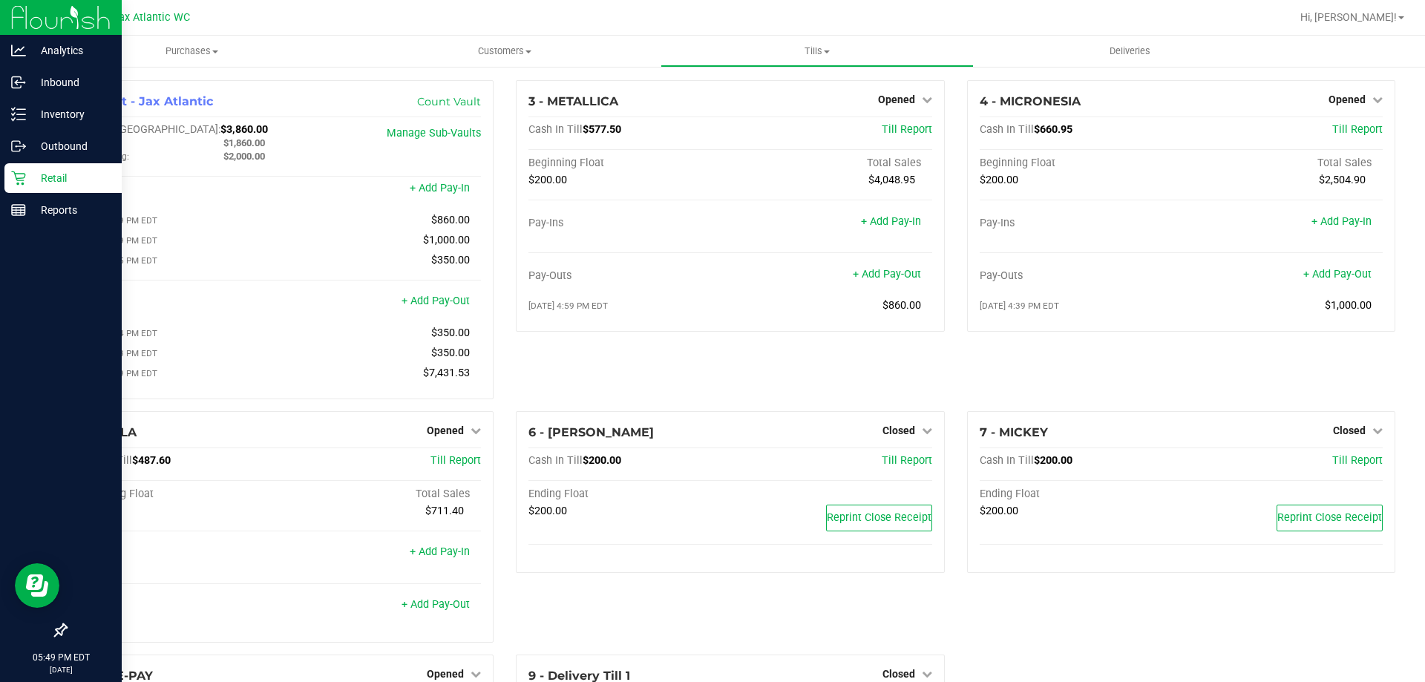
click at [32, 183] on p "Retail" at bounding box center [70, 178] width 89 height 18
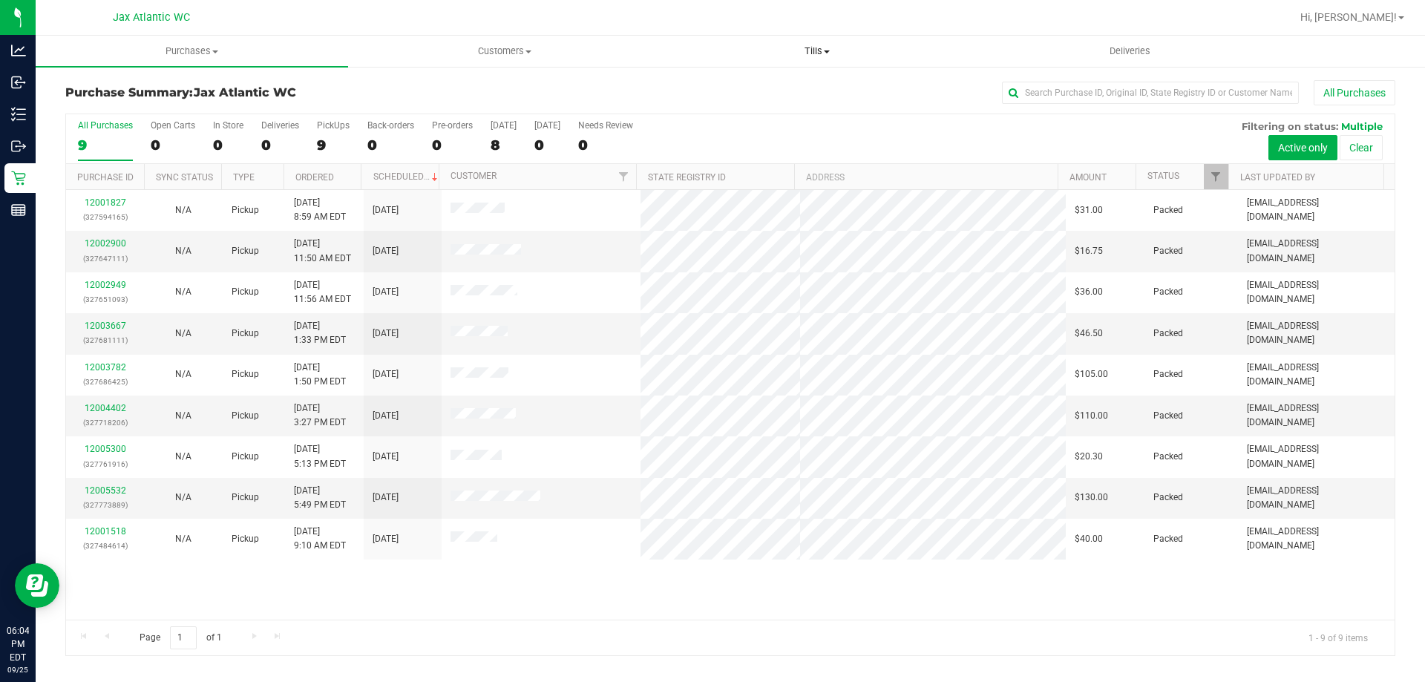
click at [822, 51] on span "Tills" at bounding box center [816, 51] width 311 height 13
click at [715, 88] on span "Manage tills" at bounding box center [711, 89] width 100 height 13
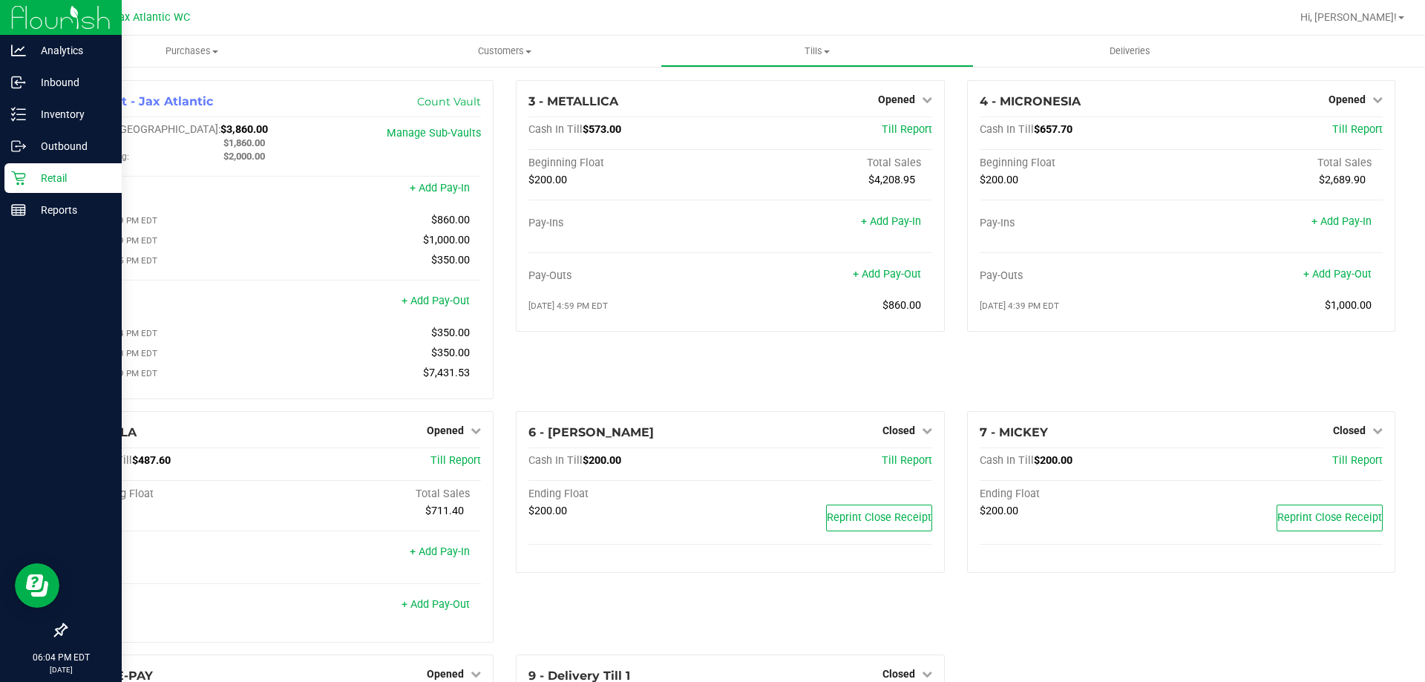
click at [27, 178] on p "Retail" at bounding box center [70, 178] width 89 height 18
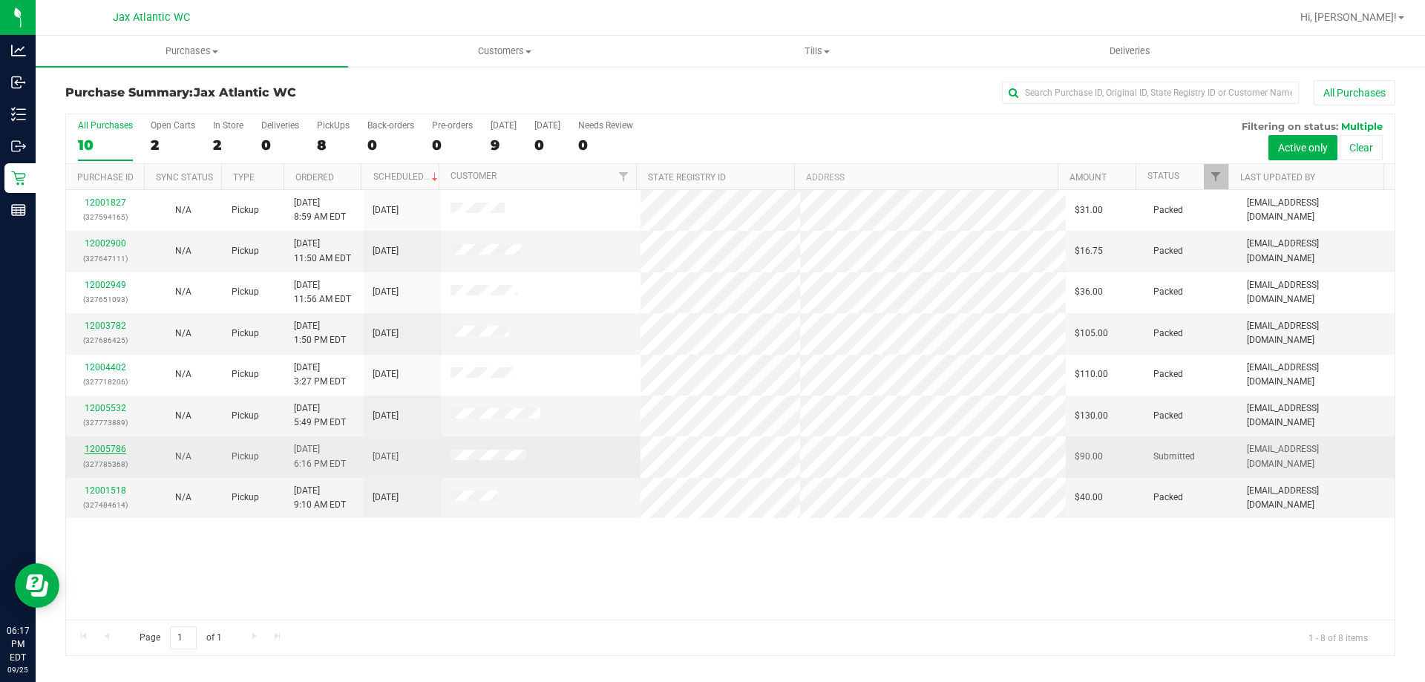
click at [105, 448] on link "12005786" at bounding box center [106, 449] width 42 height 10
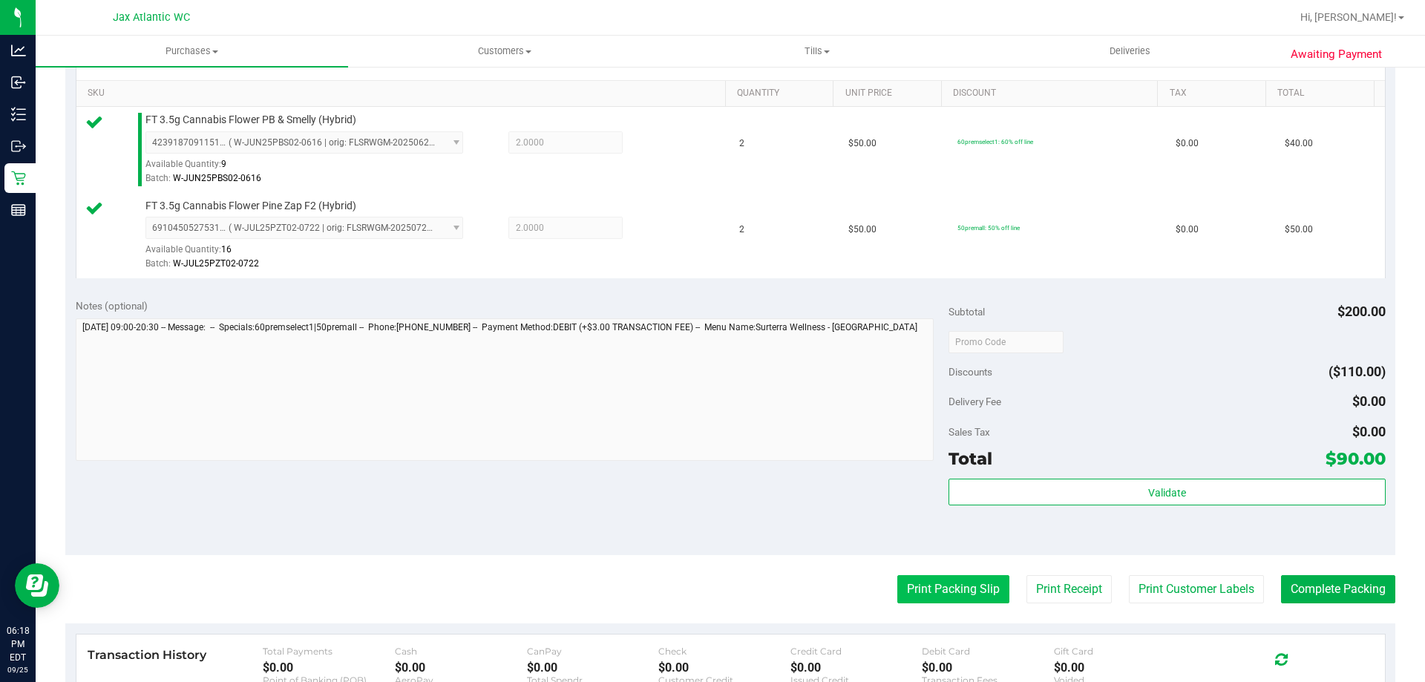
scroll to position [371, 0]
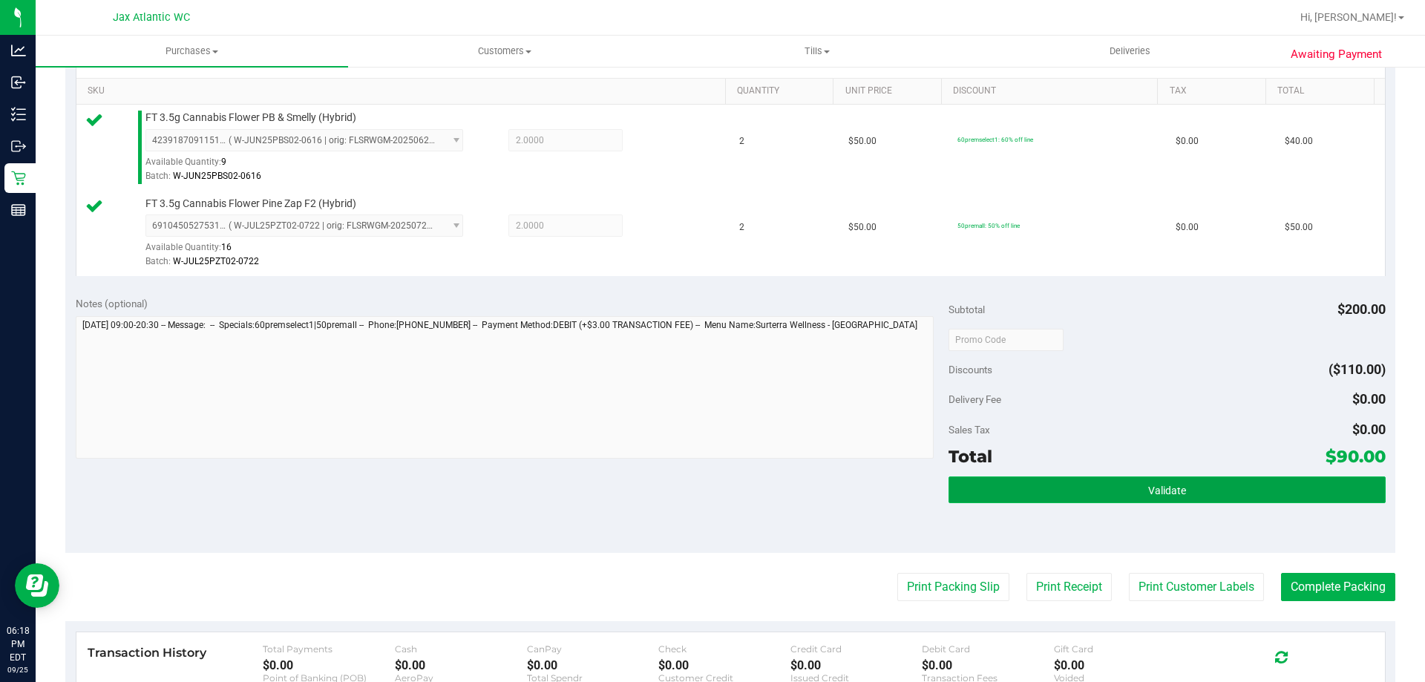
click at [1070, 497] on button "Validate" at bounding box center [1166, 489] width 436 height 27
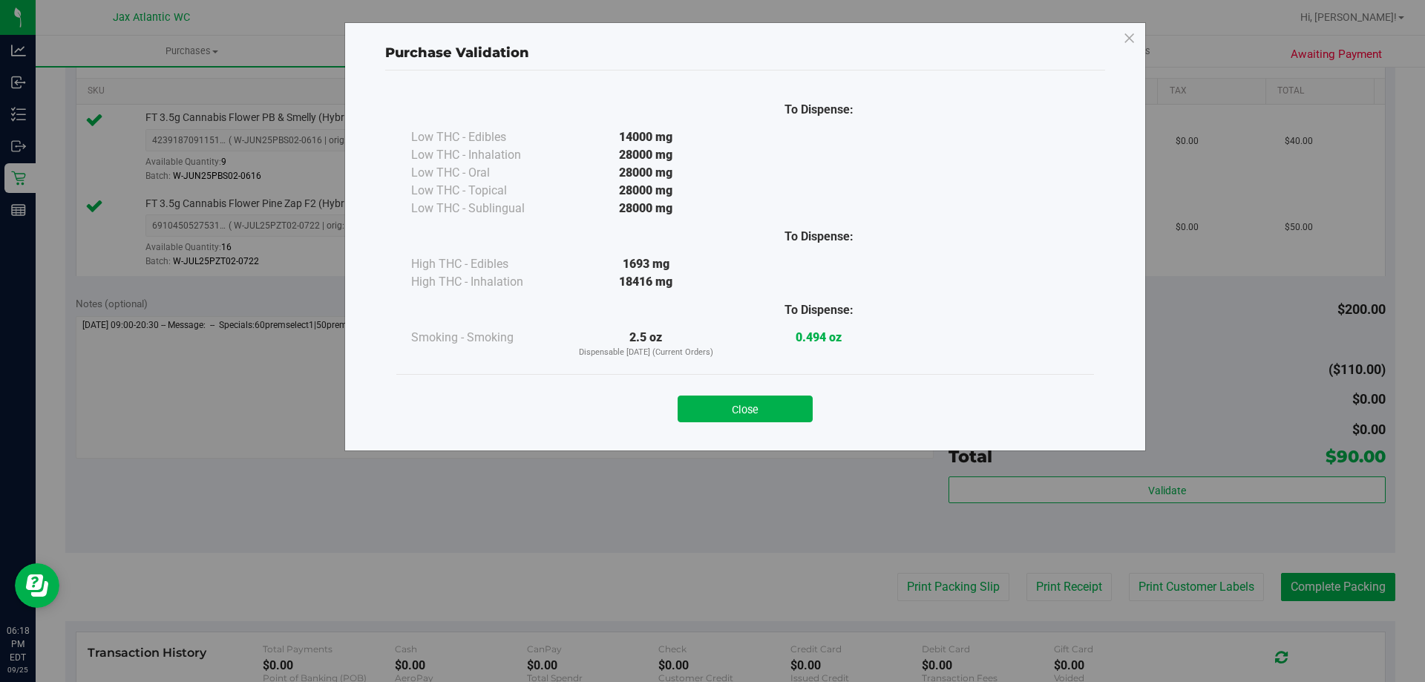
click at [740, 400] on button "Close" at bounding box center [745, 409] width 135 height 27
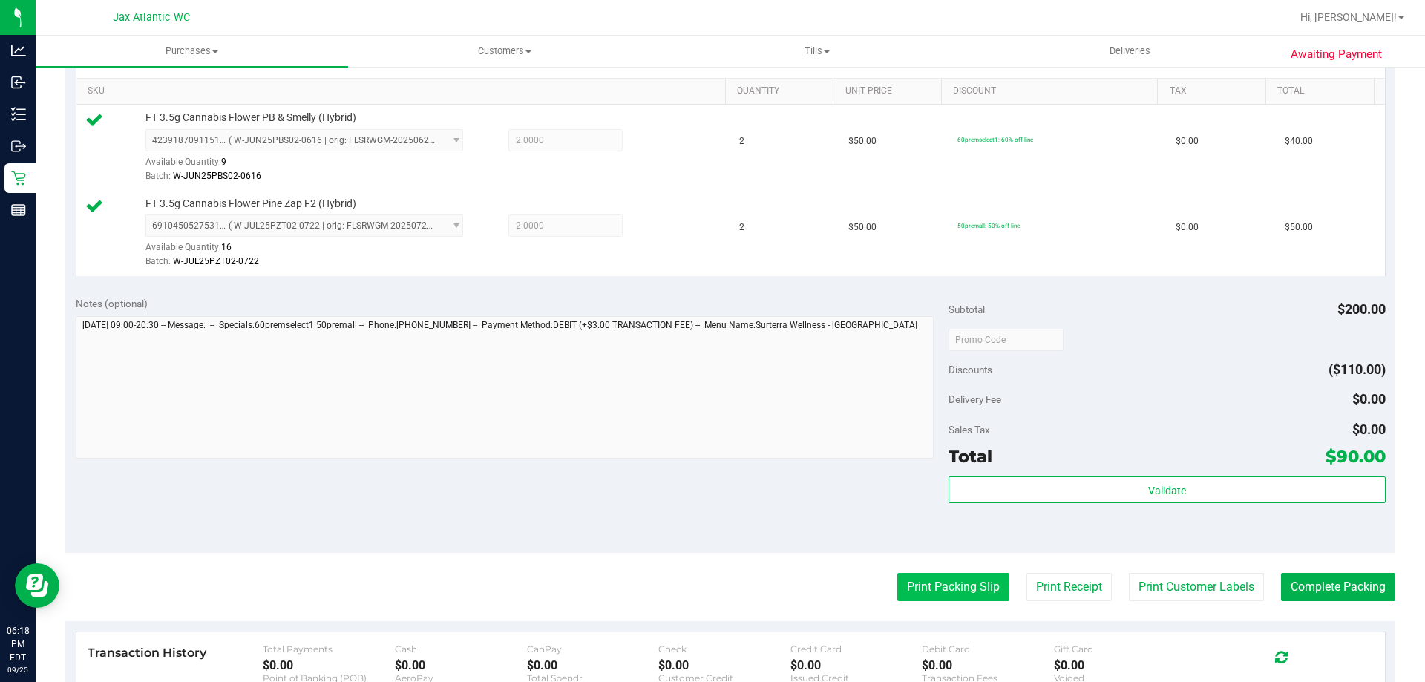
click at [957, 581] on button "Print Packing Slip" at bounding box center [953, 587] width 112 height 28
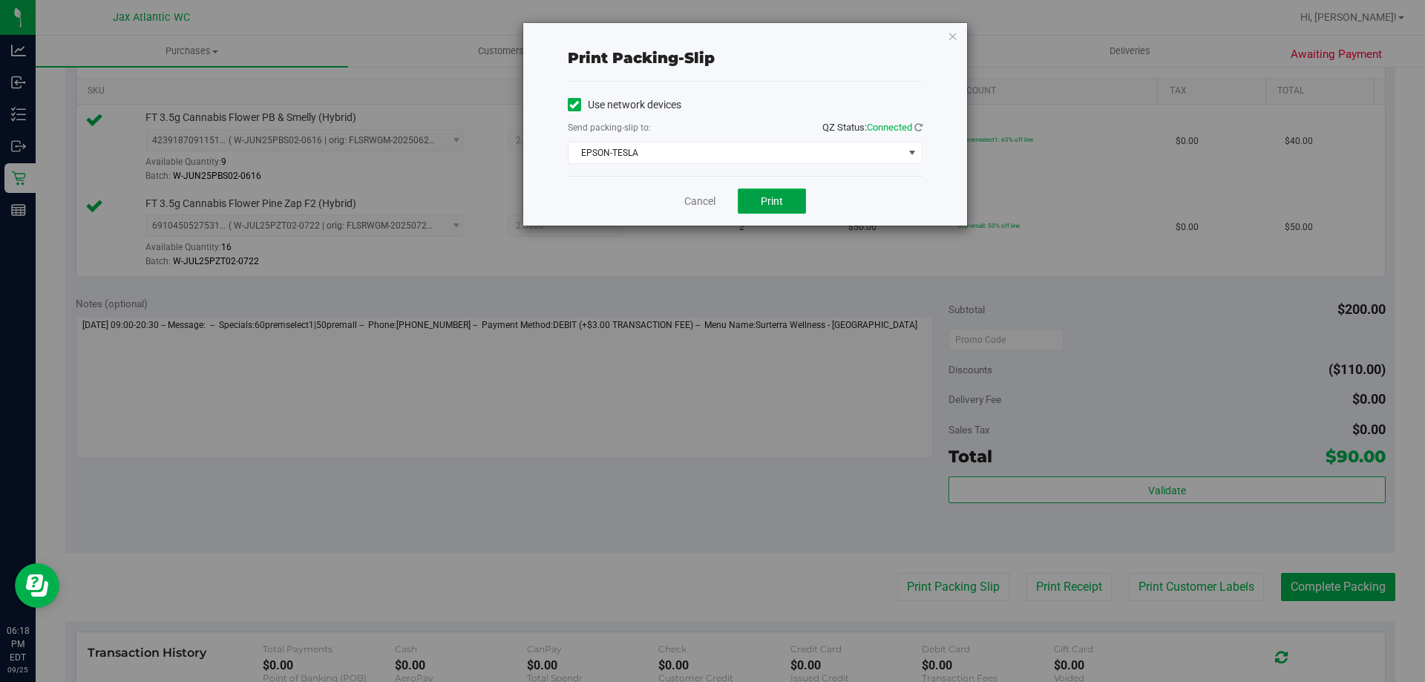
click at [779, 203] on span "Print" at bounding box center [772, 201] width 22 height 12
click at [700, 204] on link "Cancel" at bounding box center [699, 202] width 31 height 16
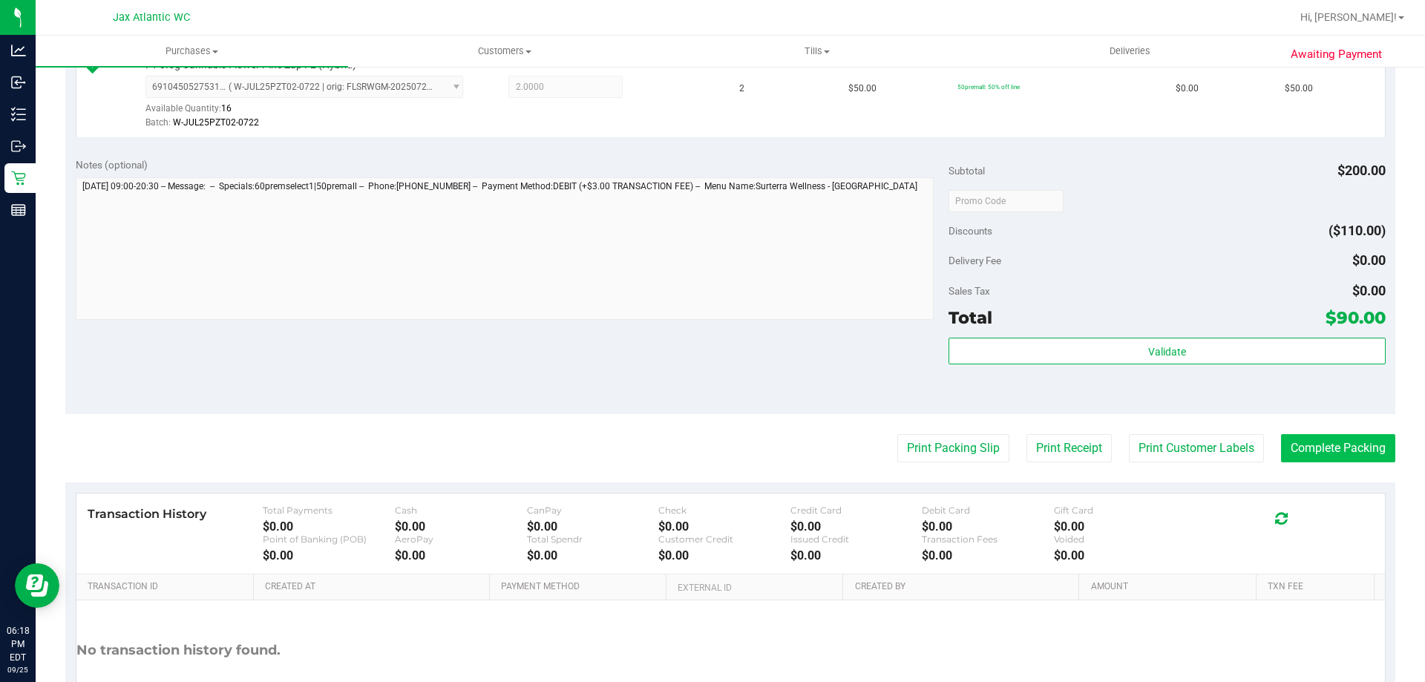
scroll to position [520, 0]
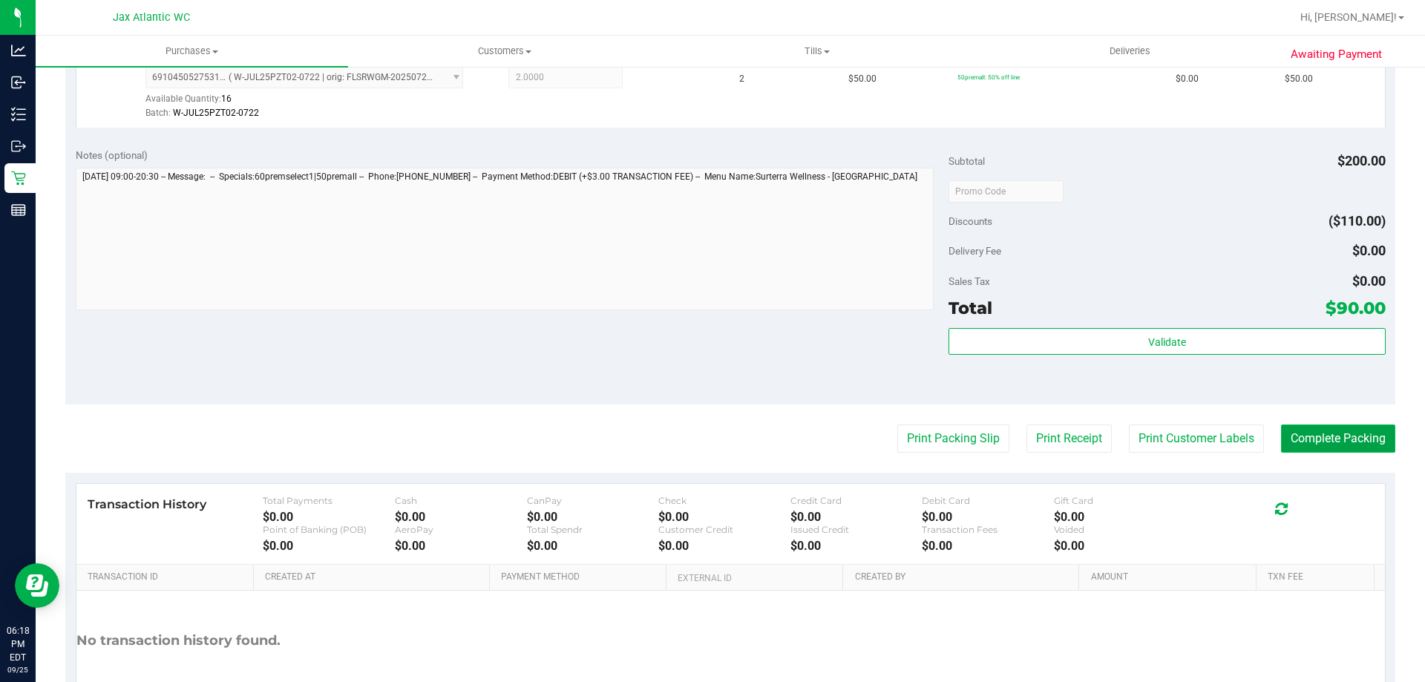
click at [1322, 430] on button "Complete Packing" at bounding box center [1338, 439] width 114 height 28
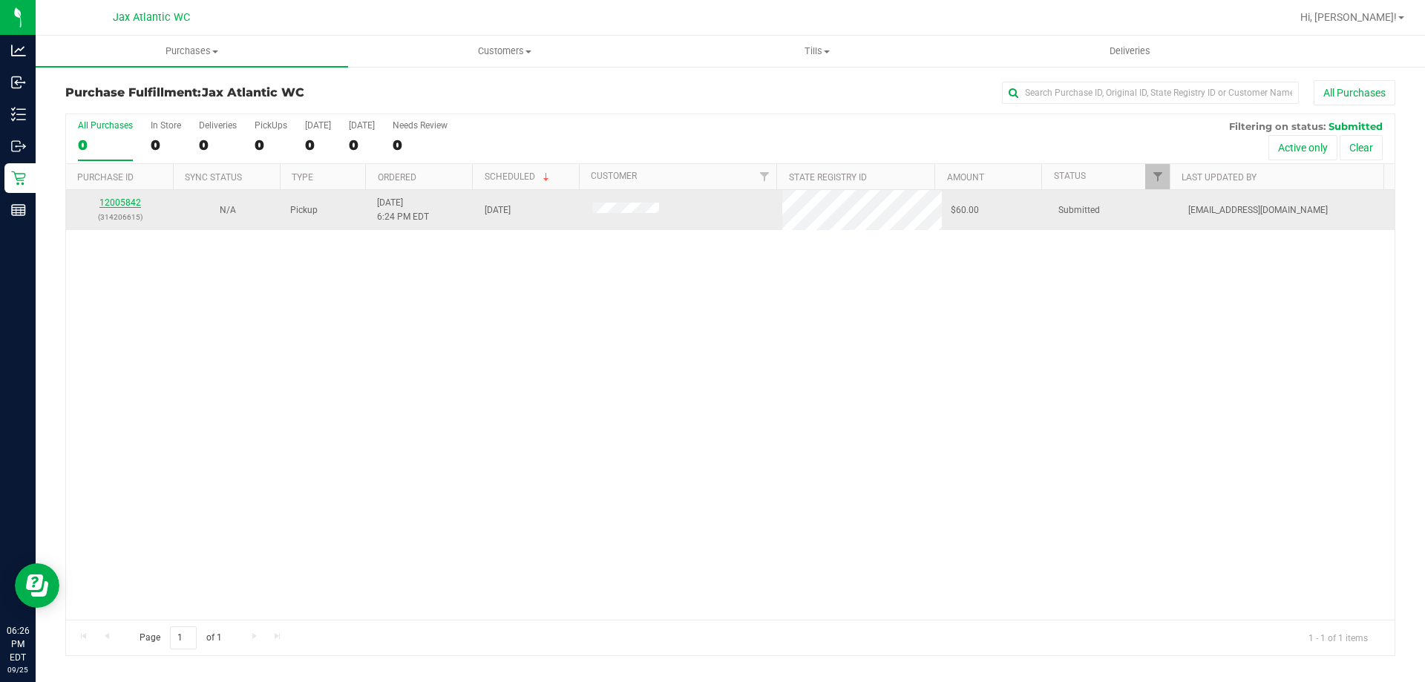
click at [114, 197] on link "12005842" at bounding box center [120, 202] width 42 height 10
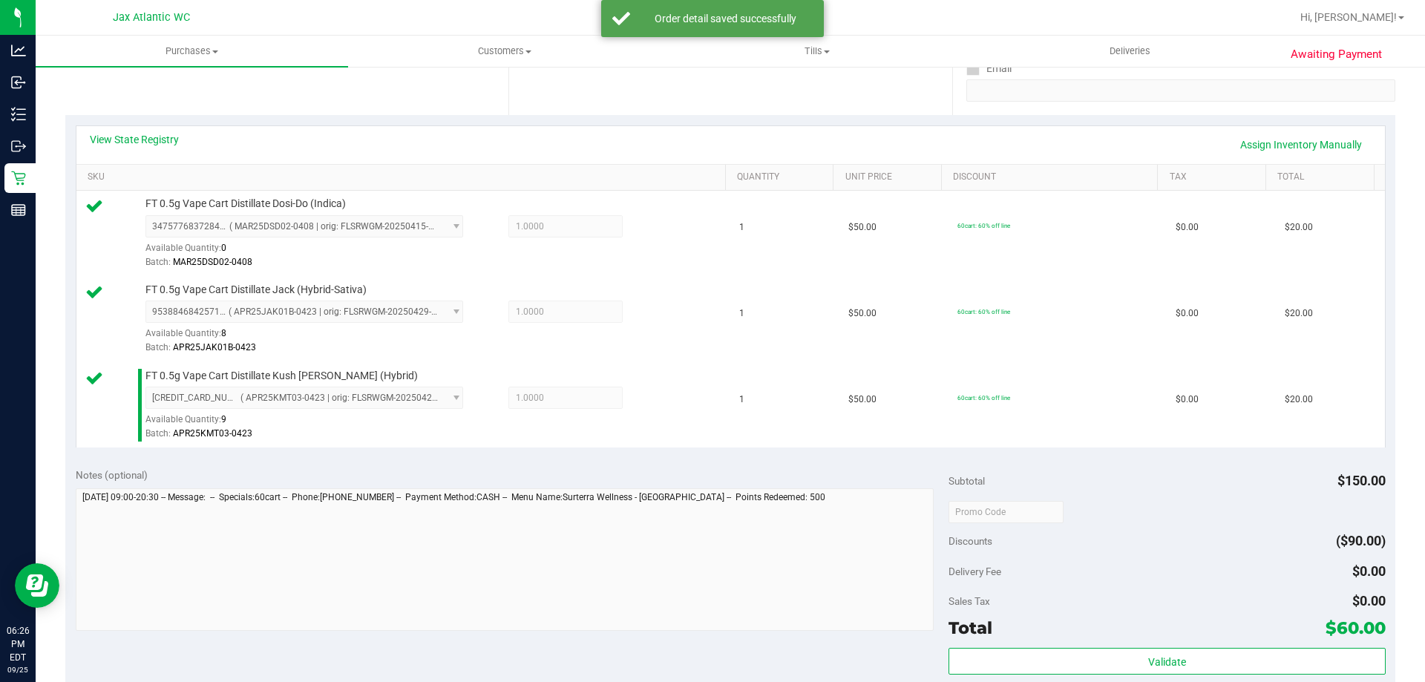
scroll to position [297, 0]
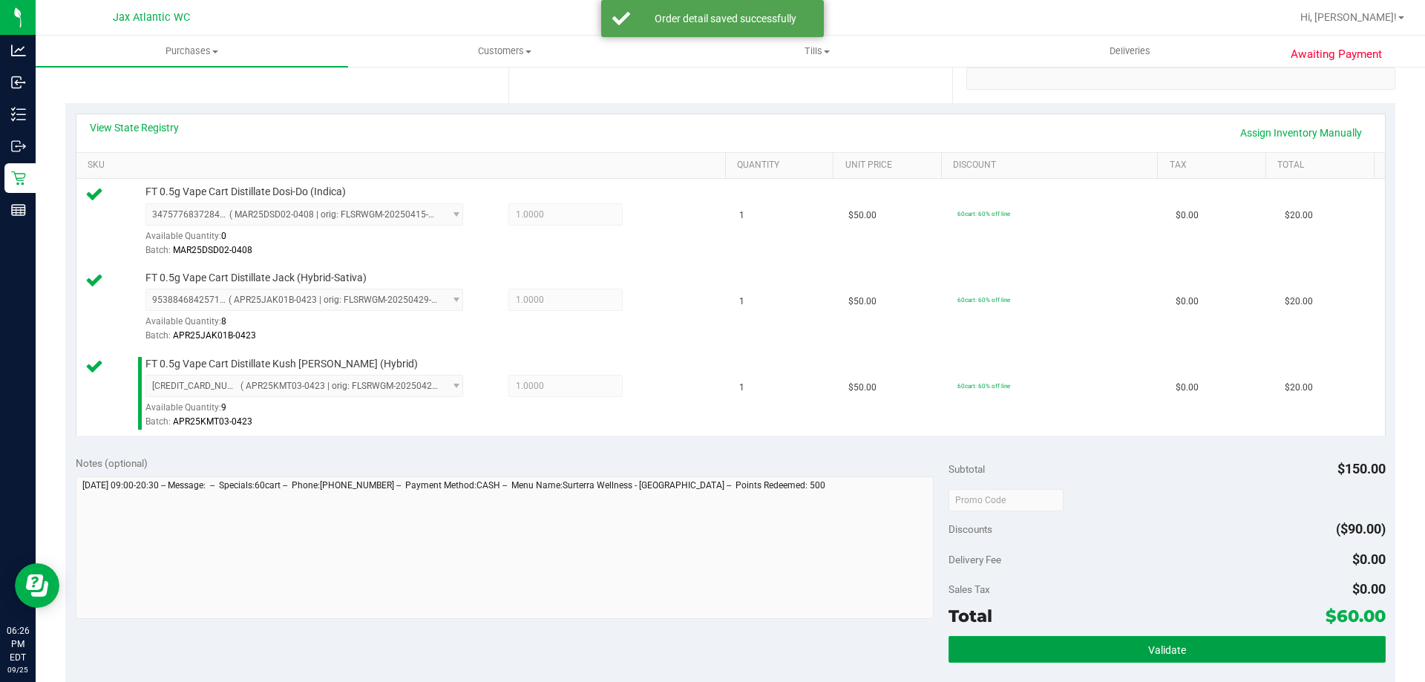
click at [1113, 635] on div "Subtotal $150.00 Discounts ($90.00) Delivery Fee $0.00 Sales Tax $0.00 Total $6…" at bounding box center [1166, 579] width 436 height 247
click at [1107, 644] on button "Validate" at bounding box center [1166, 649] width 436 height 27
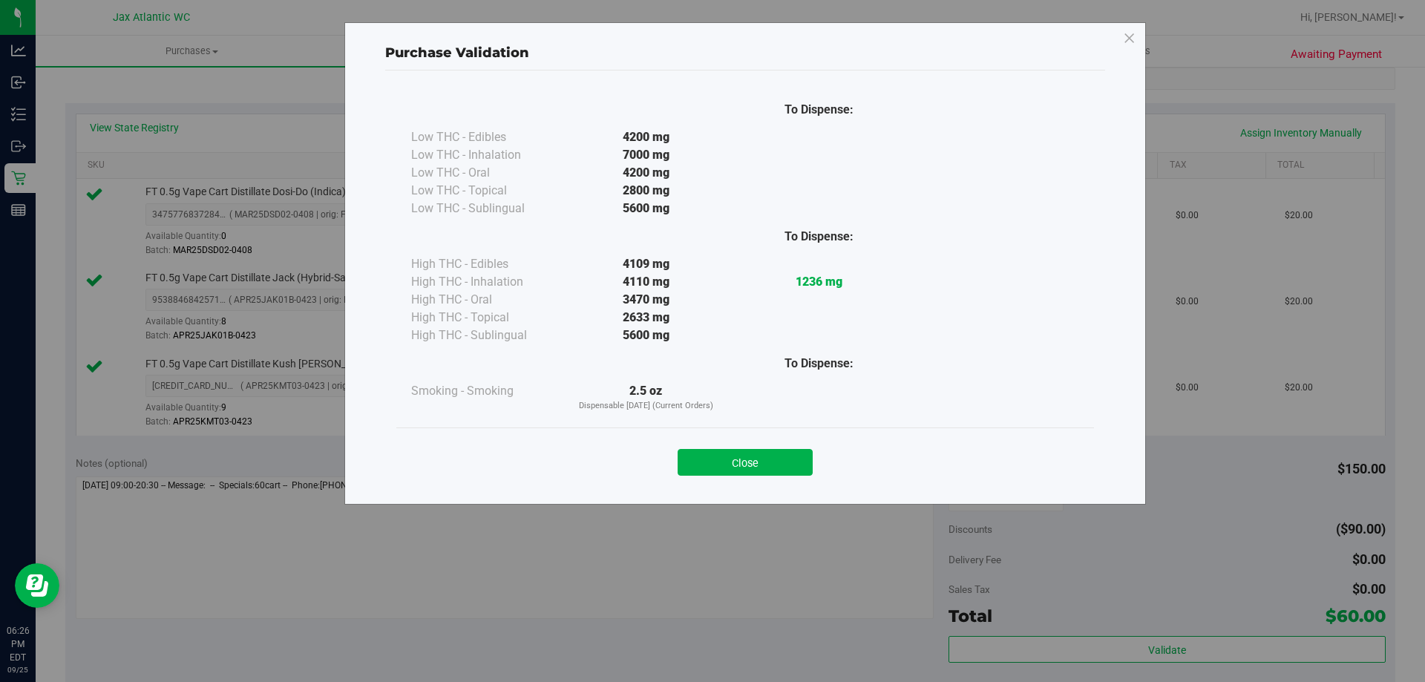
click at [695, 455] on button "Close" at bounding box center [745, 462] width 135 height 27
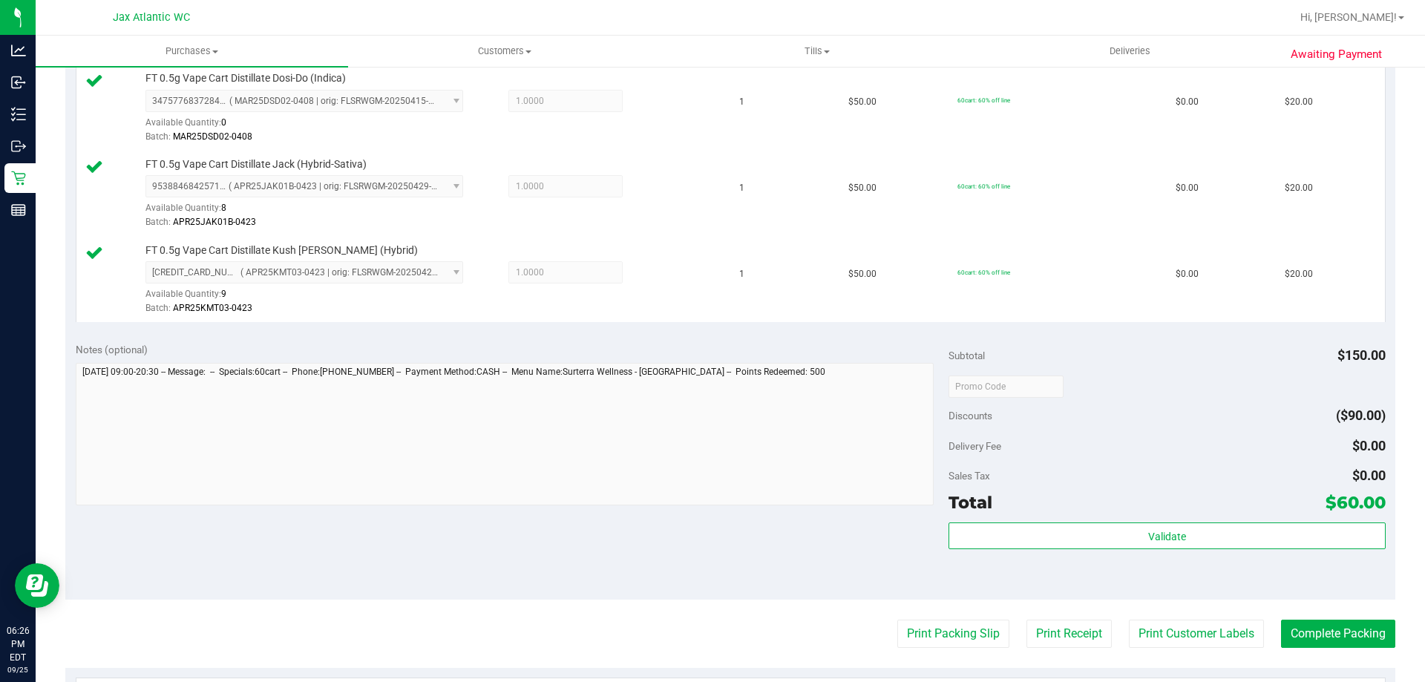
scroll to position [704, 0]
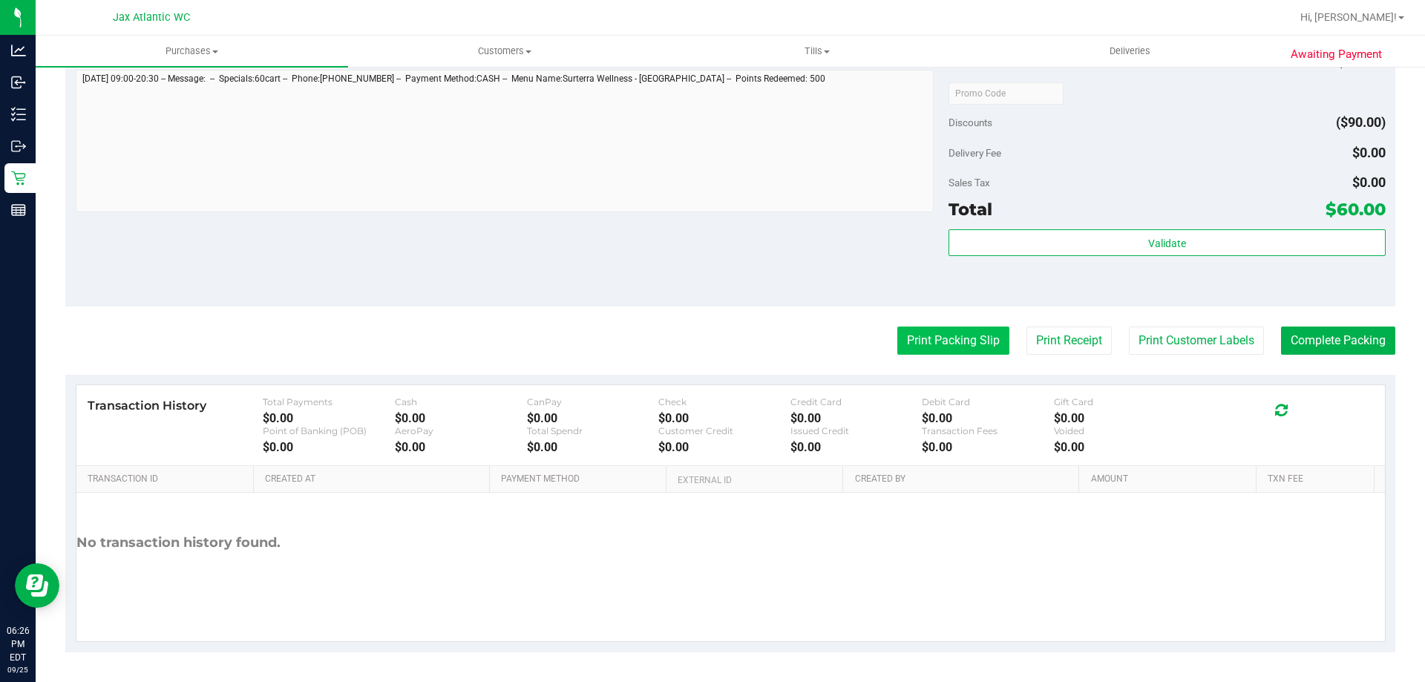
click at [944, 338] on button "Print Packing Slip" at bounding box center [953, 341] width 112 height 28
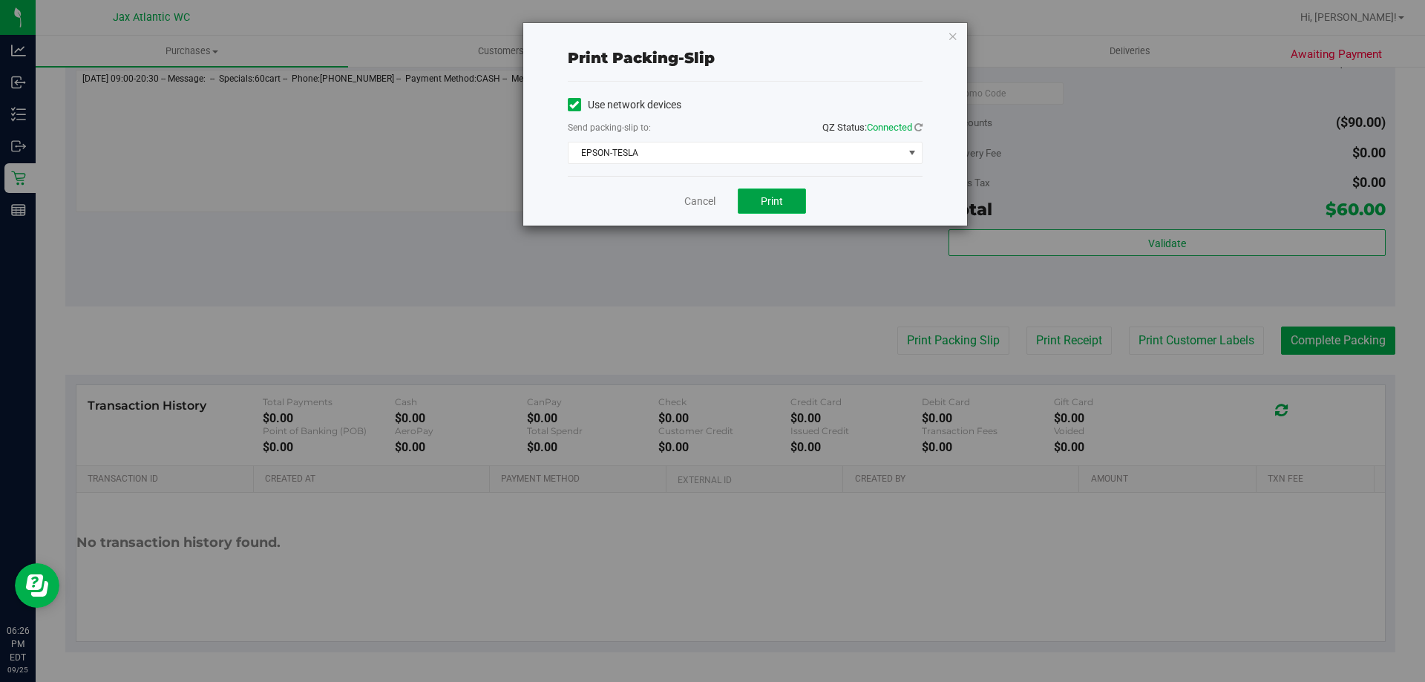
click at [774, 196] on span "Print" at bounding box center [772, 201] width 22 height 12
click at [698, 206] on link "Cancel" at bounding box center [699, 202] width 31 height 16
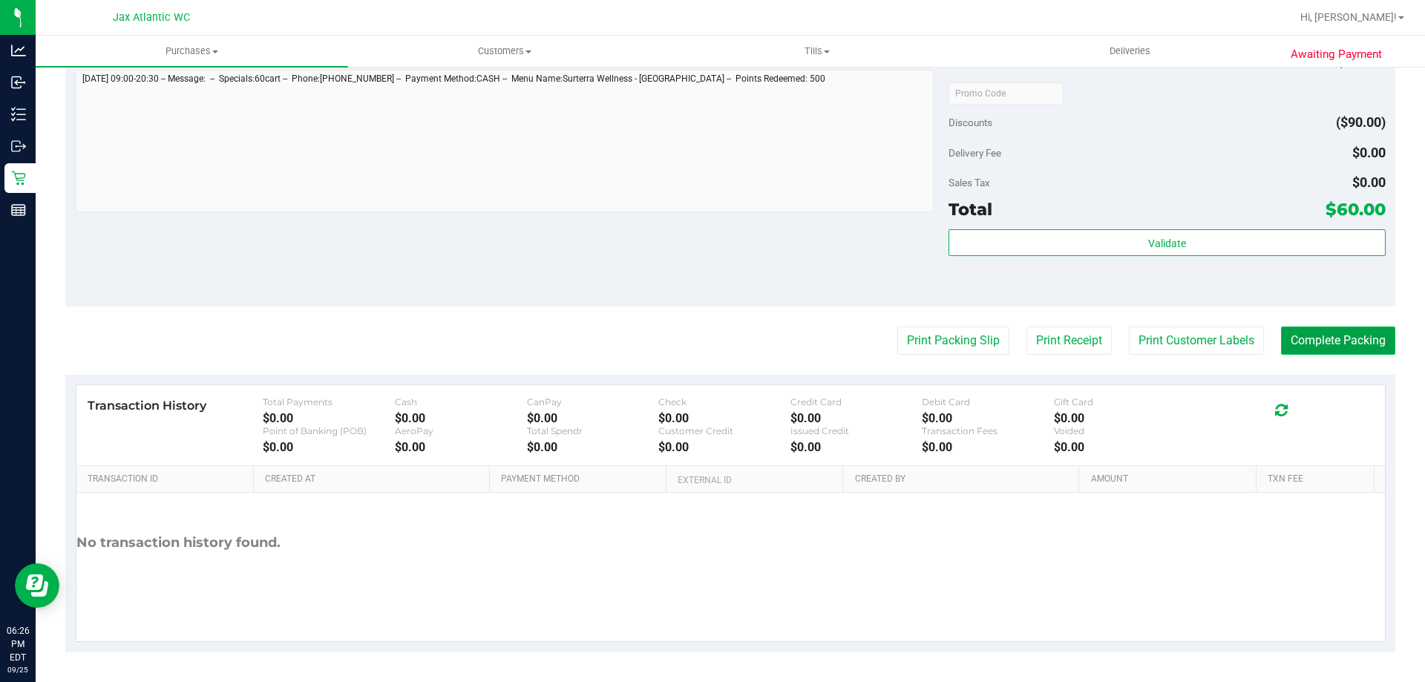
click at [1333, 347] on button "Complete Packing" at bounding box center [1338, 341] width 114 height 28
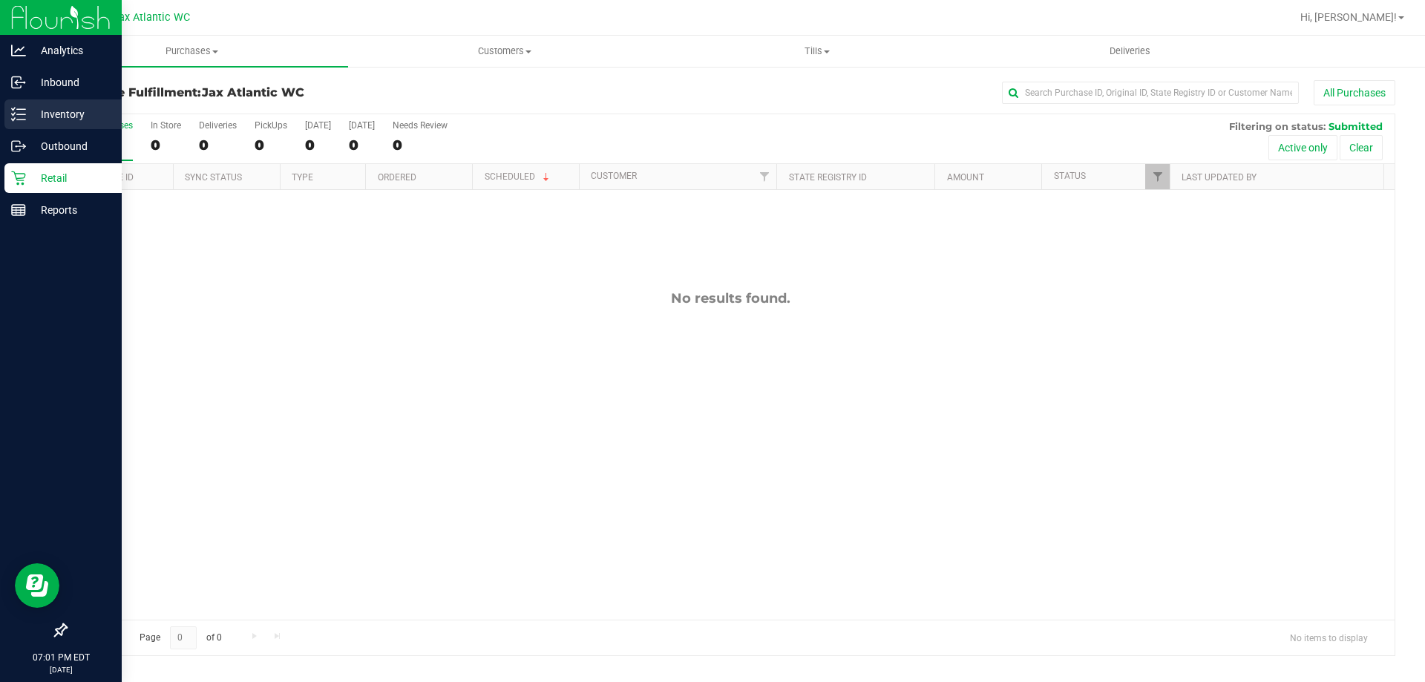
click at [40, 118] on p "Inventory" at bounding box center [70, 114] width 89 height 18
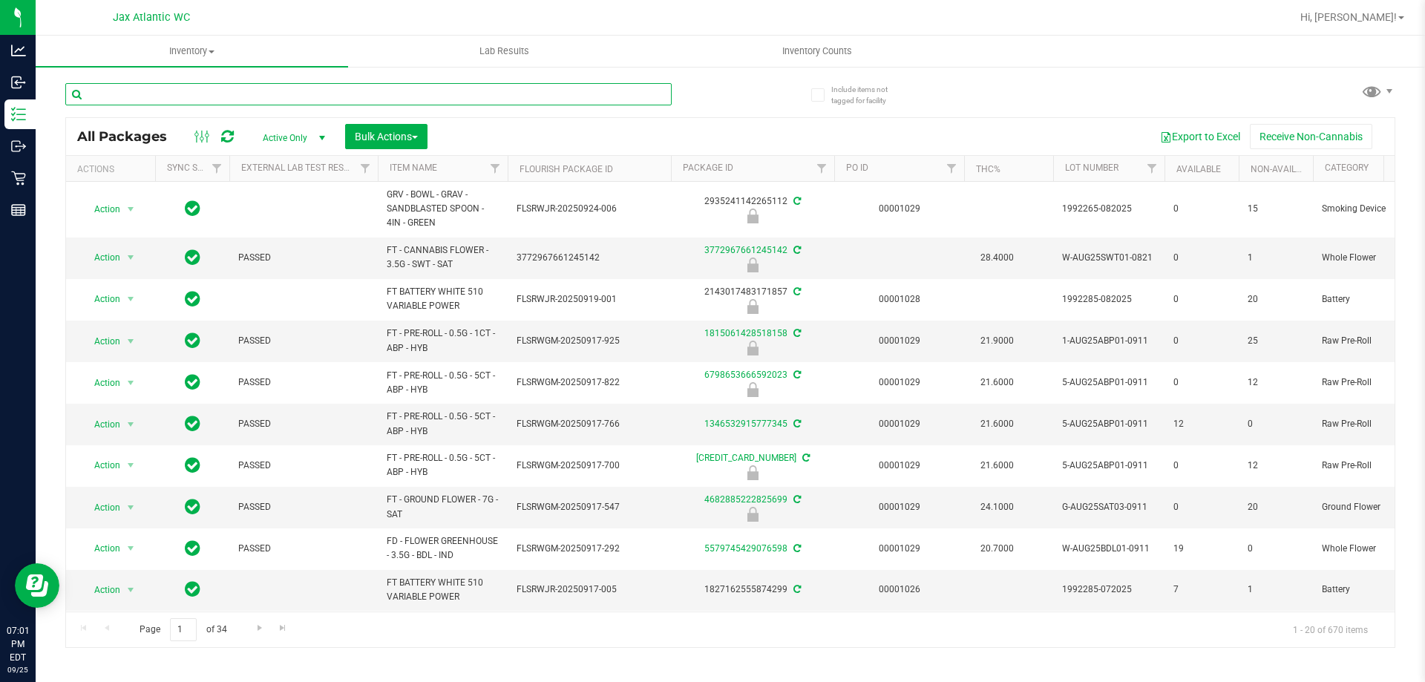
click at [331, 84] on input "text" at bounding box center [368, 94] width 606 height 22
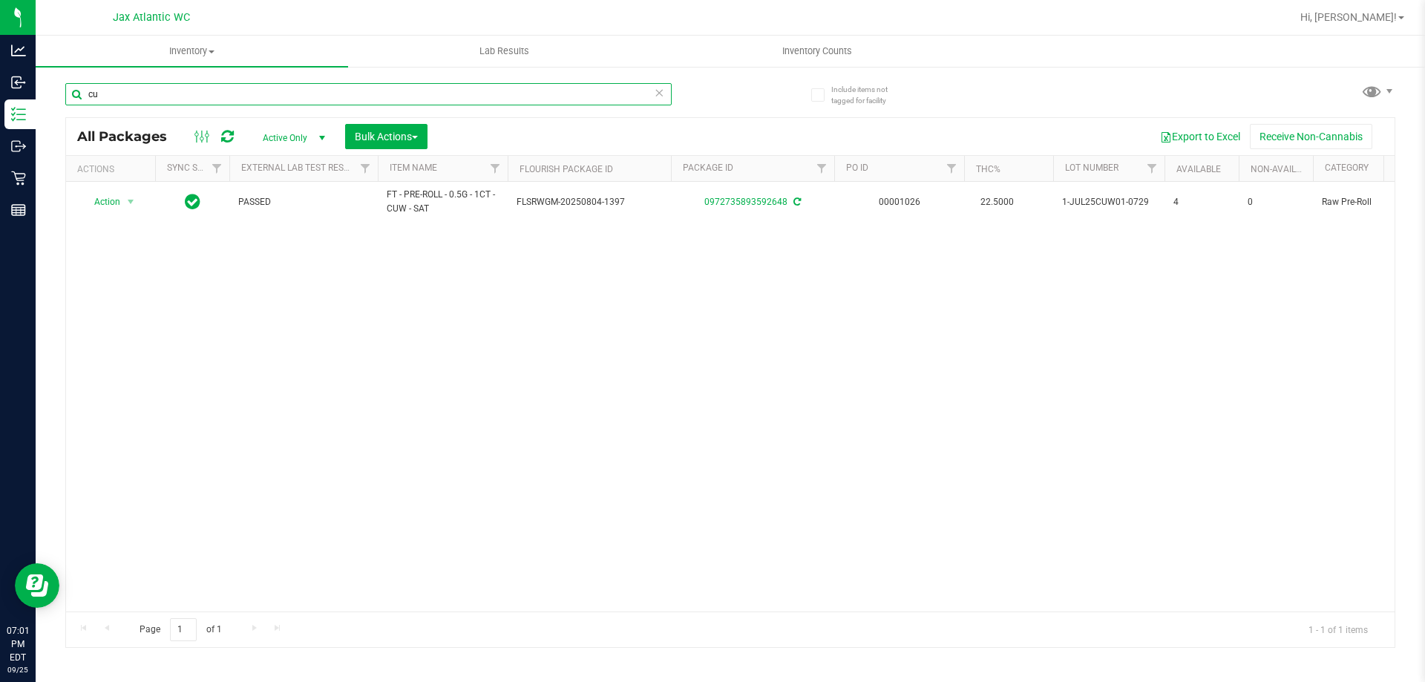
type input "c"
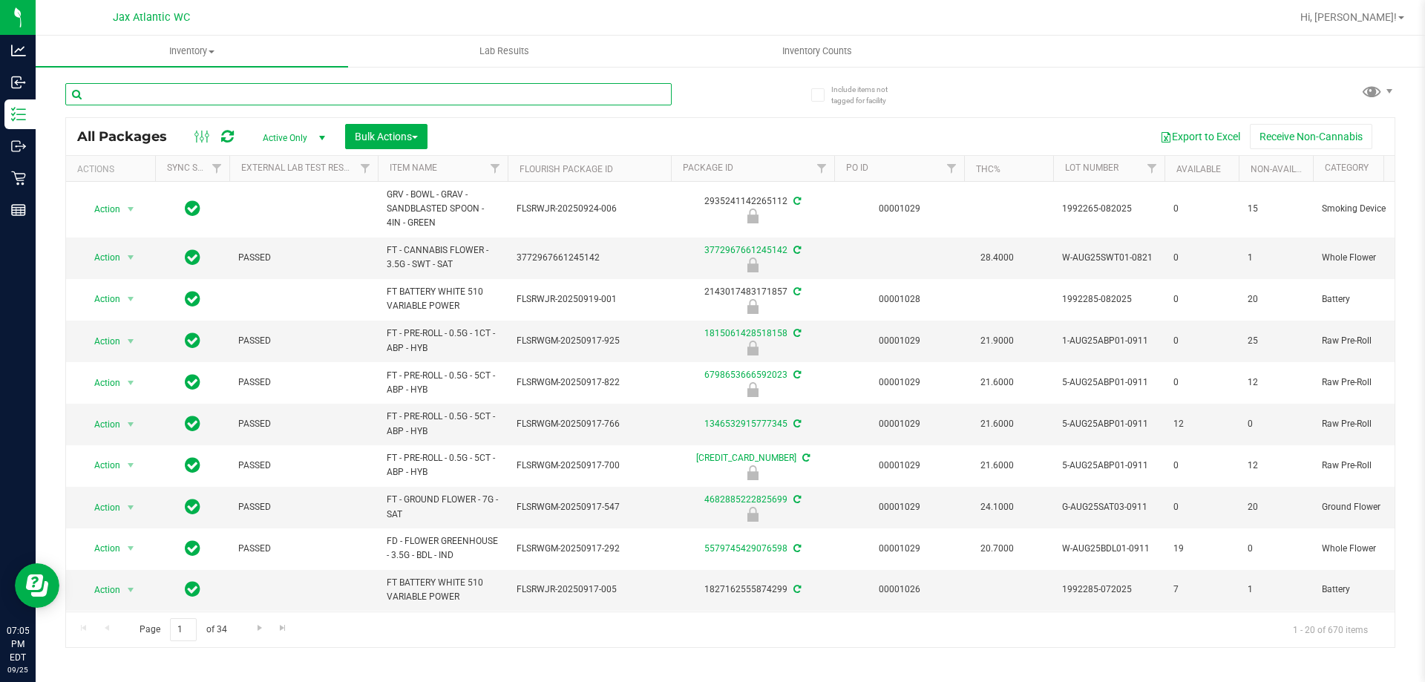
click at [136, 93] on input "text" at bounding box center [368, 94] width 606 height 22
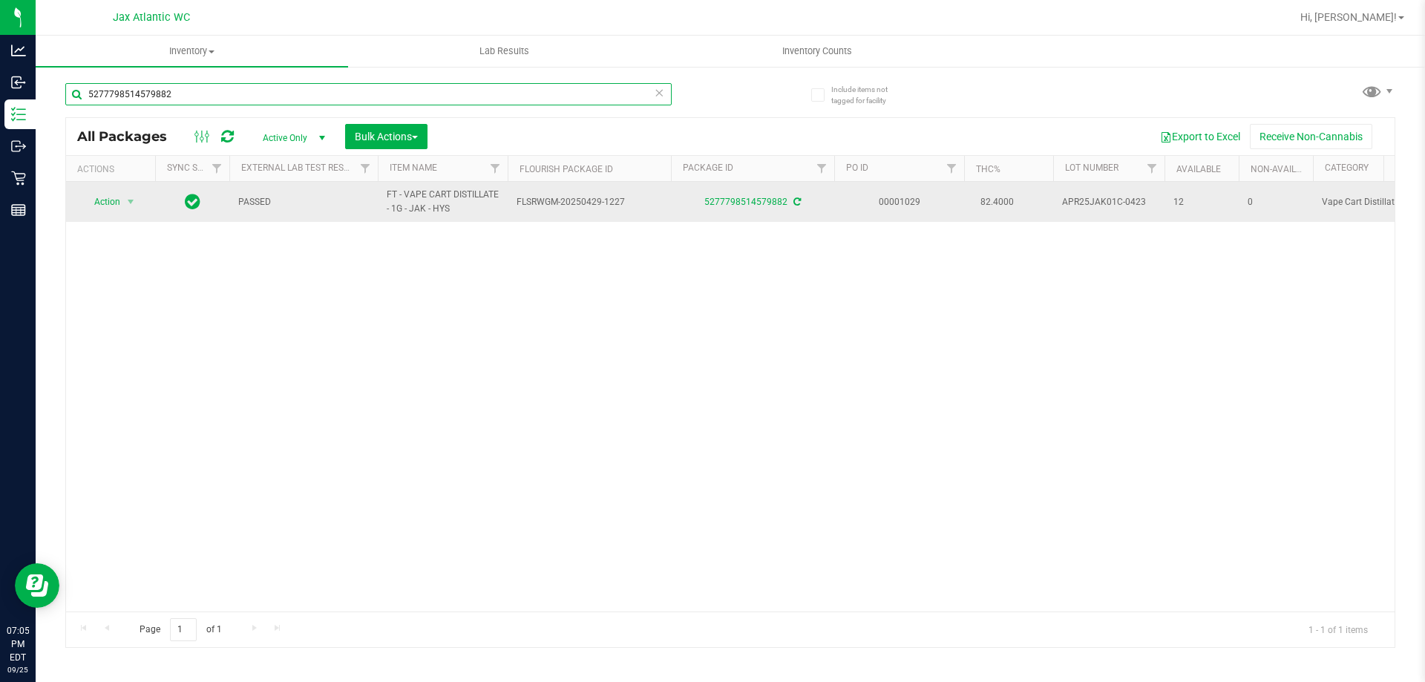
type input "5277798514579882"
click at [115, 201] on span "Action" at bounding box center [101, 201] width 40 height 21
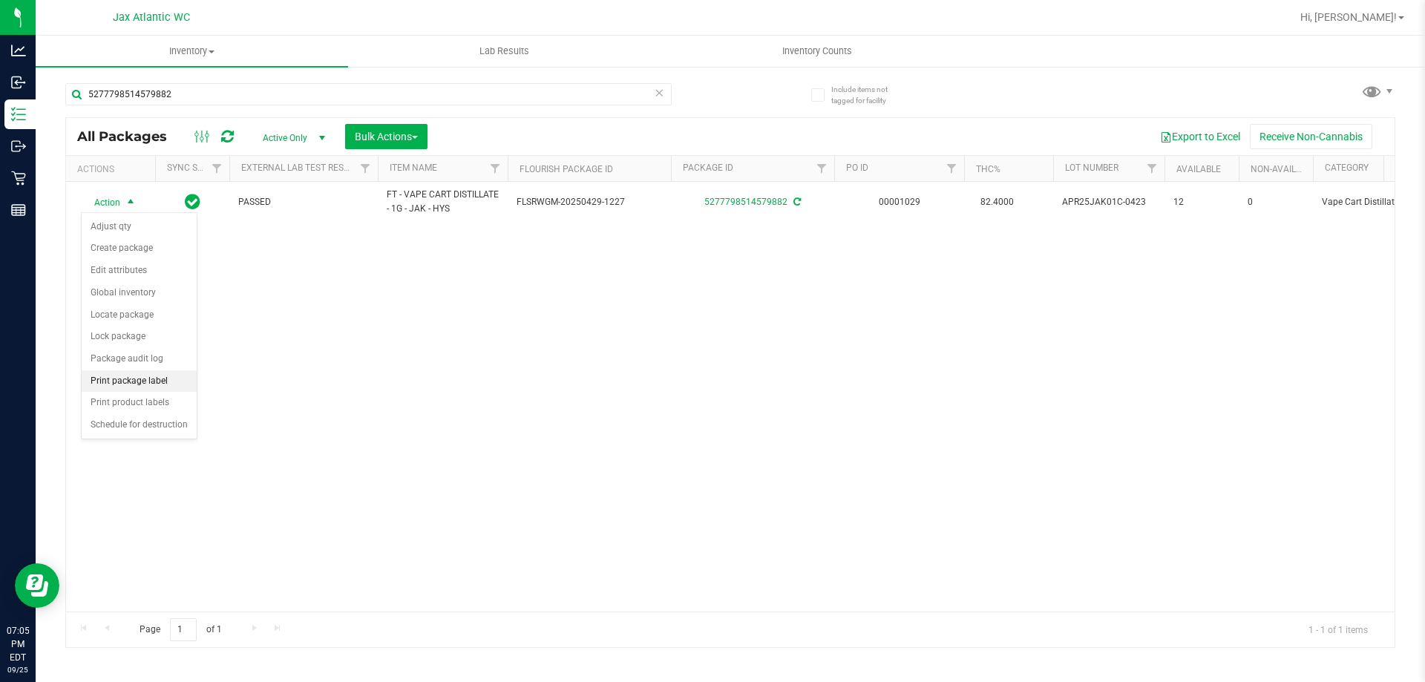
click at [164, 379] on li "Print package label" at bounding box center [139, 381] width 115 height 22
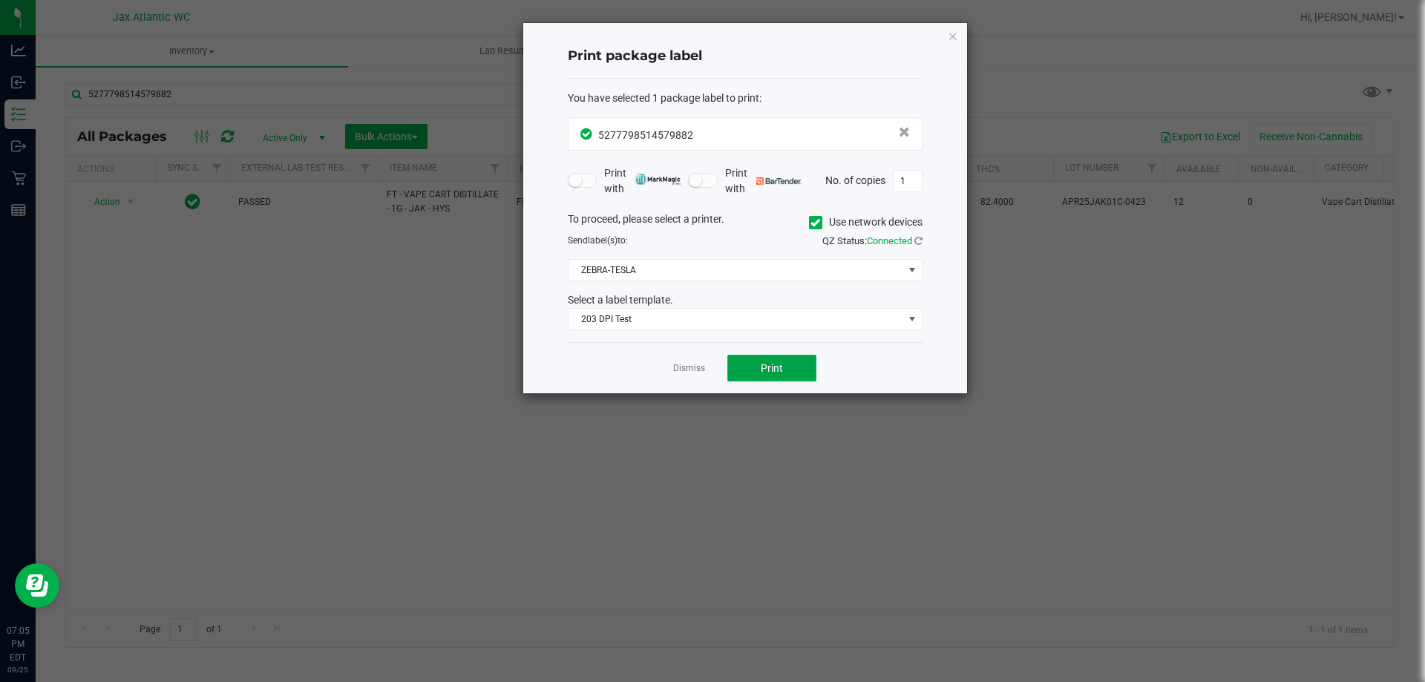
click at [776, 370] on span "Print" at bounding box center [772, 368] width 22 height 12
click at [680, 370] on link "Dismiss" at bounding box center [689, 368] width 32 height 13
